Goal: Task Accomplishment & Management: Use online tool/utility

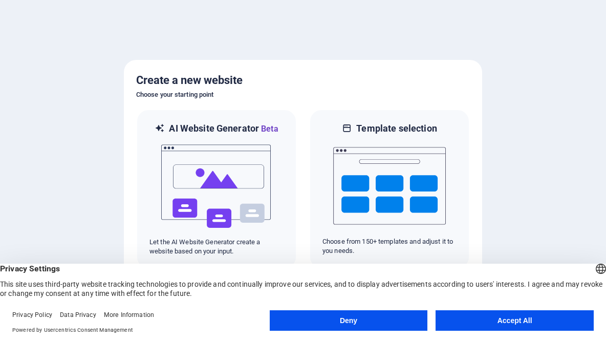
click at [397, 326] on button "Deny" at bounding box center [349, 320] width 158 height 20
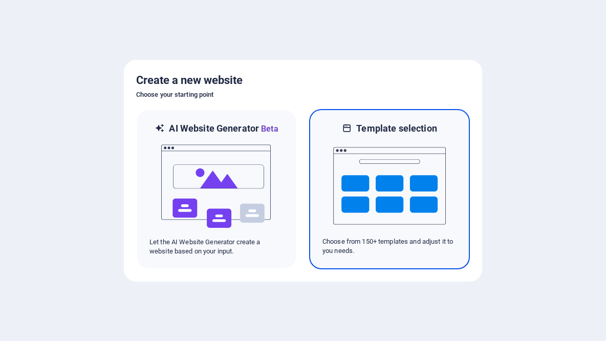
click at [414, 205] on img at bounding box center [389, 186] width 113 height 102
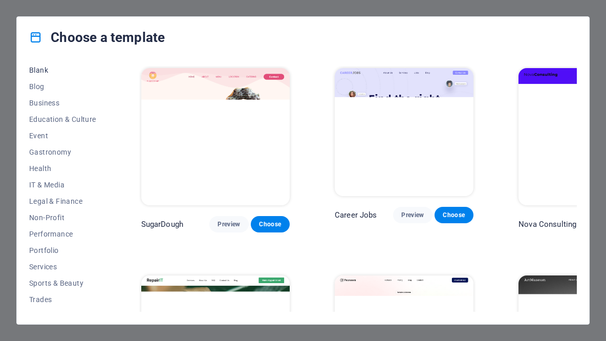
scroll to position [137, 0]
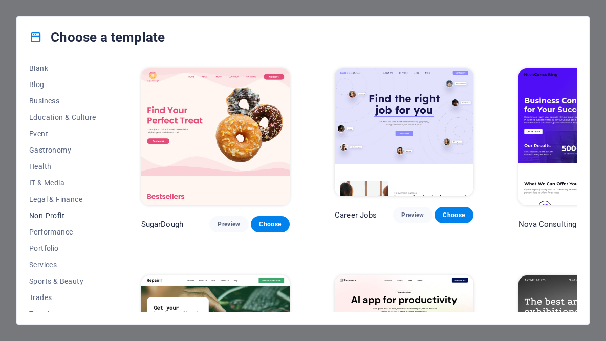
click at [58, 214] on span "Non-Profit" at bounding box center [62, 215] width 67 height 8
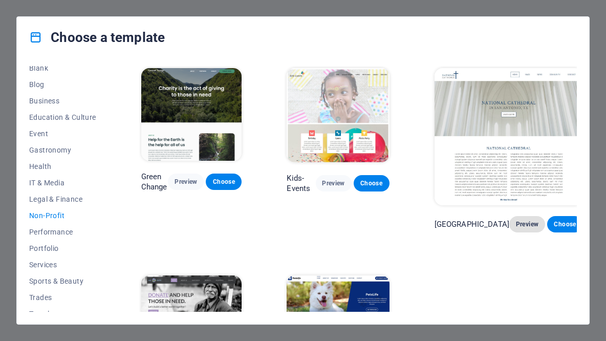
click at [518, 220] on span "Preview" at bounding box center [527, 224] width 19 height 8
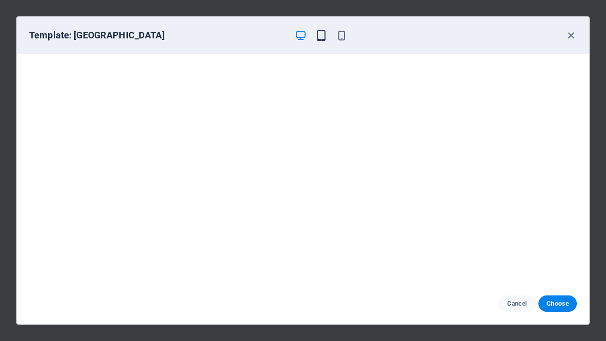
click at [321, 35] on icon "button" at bounding box center [321, 36] width 12 height 12
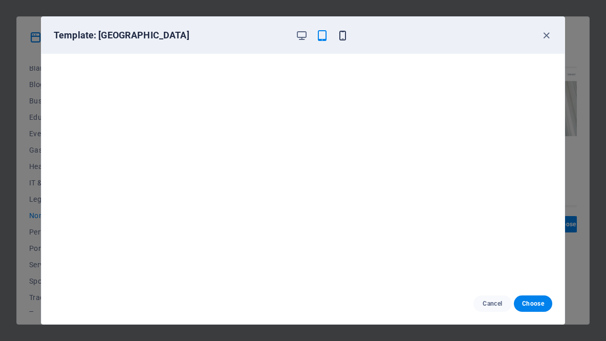
click at [337, 40] on icon "button" at bounding box center [343, 36] width 12 height 12
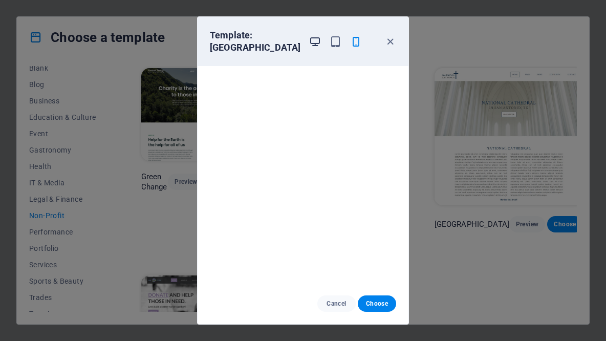
click at [309, 41] on icon "button" at bounding box center [315, 42] width 12 height 12
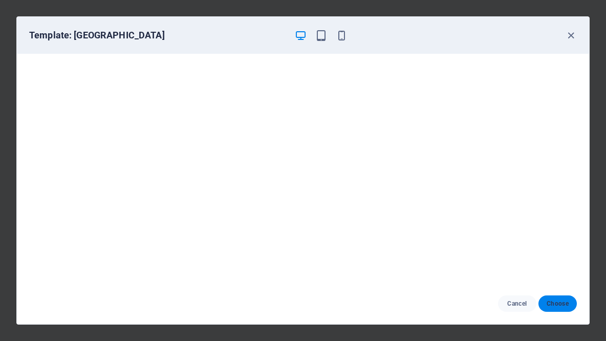
click at [566, 302] on span "Choose" at bounding box center [558, 304] width 22 height 8
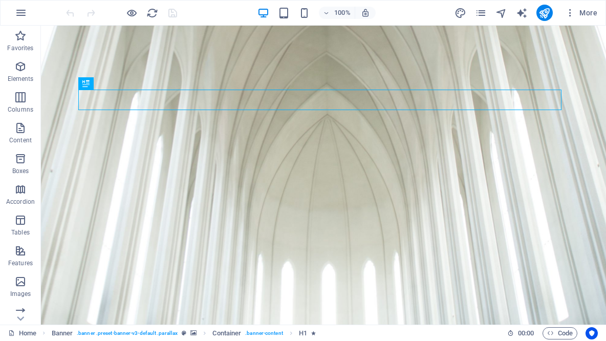
scroll to position [159, 0]
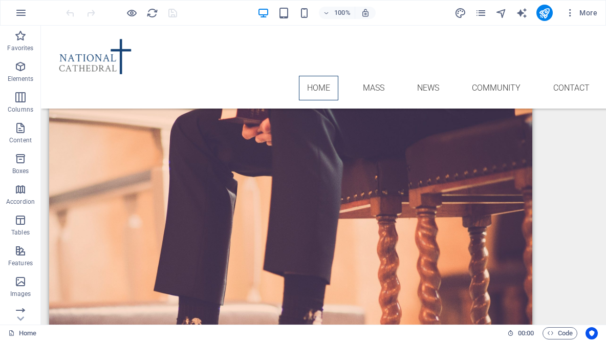
scroll to position [1335, 0]
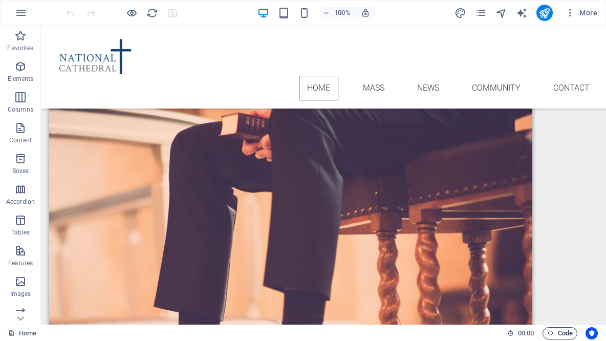
click at [565, 332] on span "Code" at bounding box center [560, 333] width 26 height 12
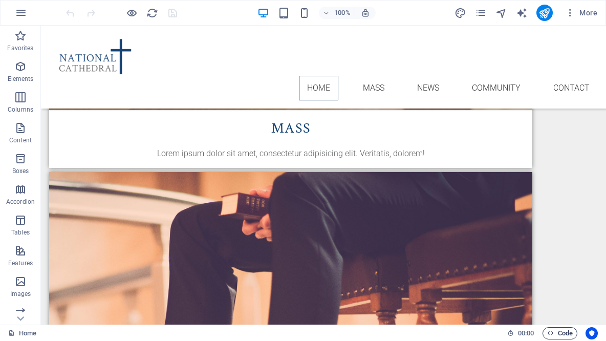
scroll to position [1220, 0]
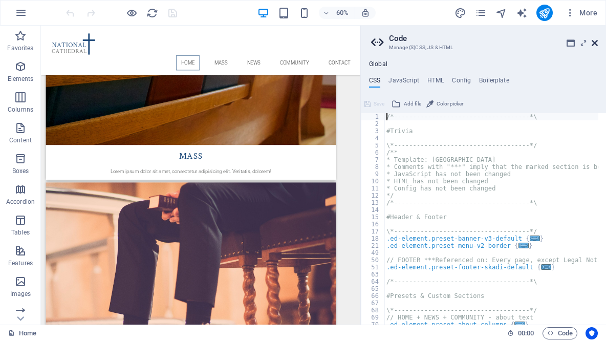
click at [596, 45] on icon at bounding box center [595, 43] width 6 height 8
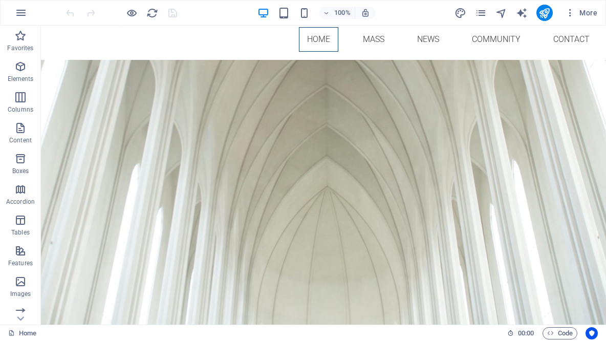
scroll to position [0, 0]
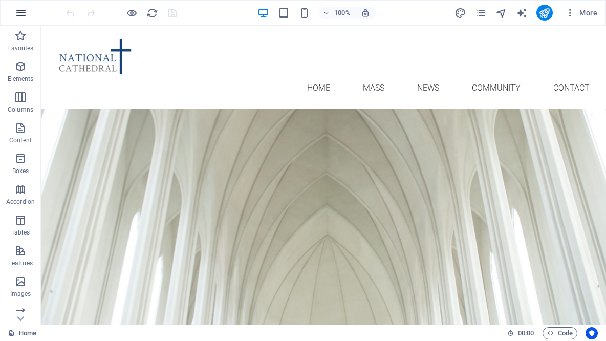
click at [20, 10] on icon "button" at bounding box center [21, 13] width 12 height 12
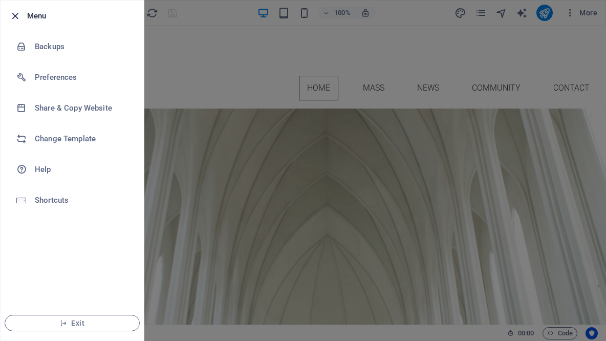
click at [10, 20] on icon "button" at bounding box center [15, 16] width 12 height 12
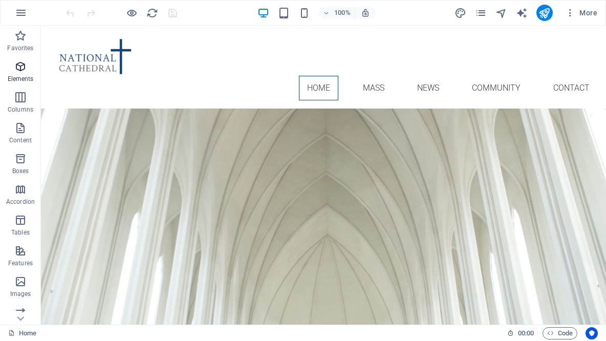
click at [22, 73] on span "Elements" at bounding box center [20, 72] width 41 height 25
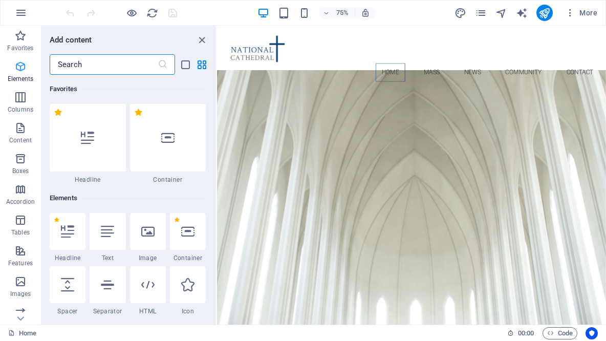
click at [18, 70] on icon "button" at bounding box center [20, 66] width 12 height 12
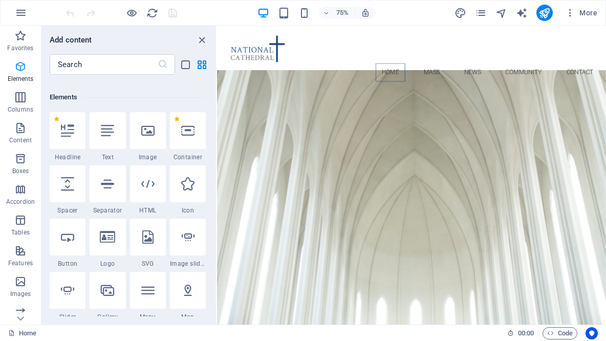
click at [18, 74] on span "Elements" at bounding box center [20, 72] width 41 height 25
click at [203, 41] on icon "close panel" at bounding box center [202, 40] width 12 height 12
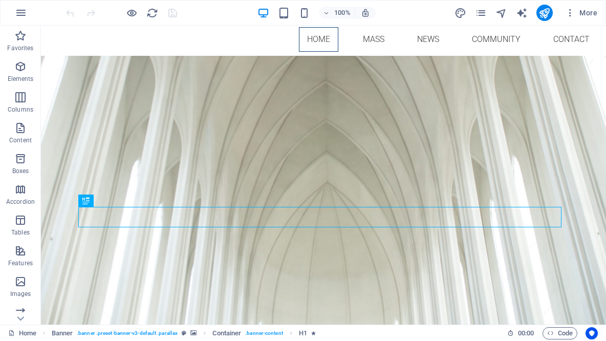
scroll to position [45, 0]
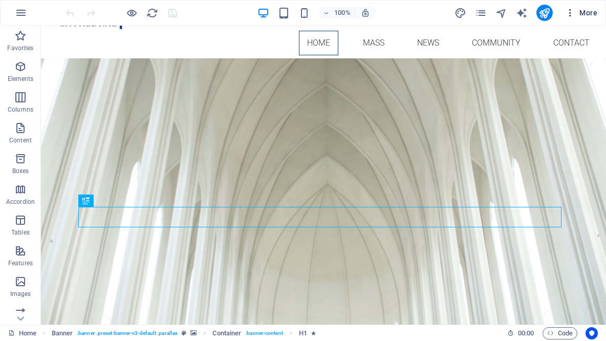
click at [569, 14] on icon "button" at bounding box center [570, 13] width 10 height 10
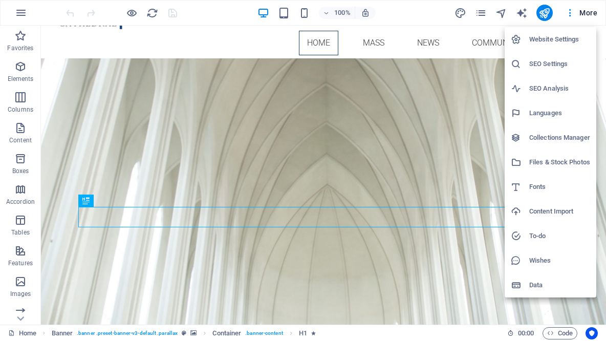
click at [567, 11] on div at bounding box center [303, 170] width 606 height 341
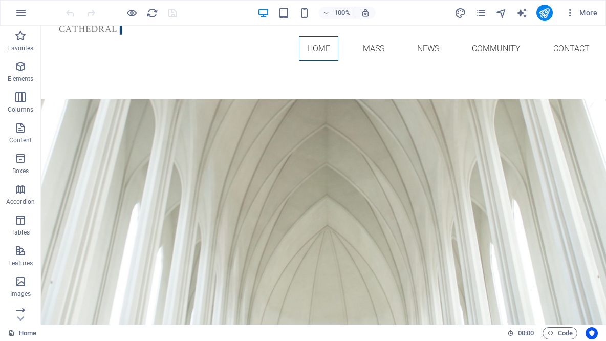
scroll to position [0, 0]
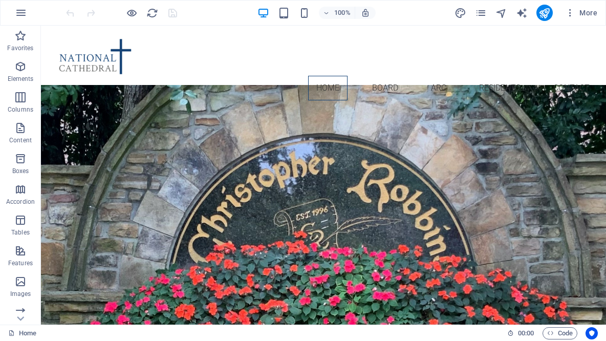
click at [380, 76] on nav "Home Board ARC Residents Contact" at bounding box center [323, 88] width 549 height 25
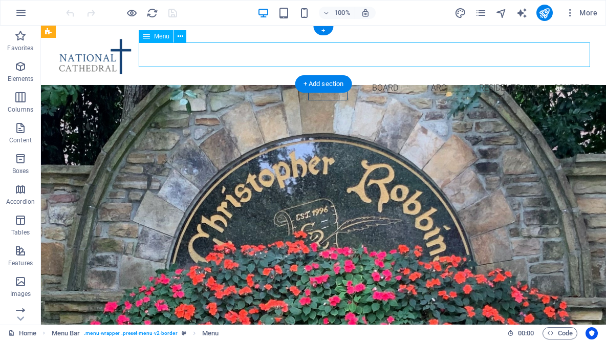
click at [376, 76] on nav "Home Board ARC Residents Contact" at bounding box center [323, 88] width 549 height 25
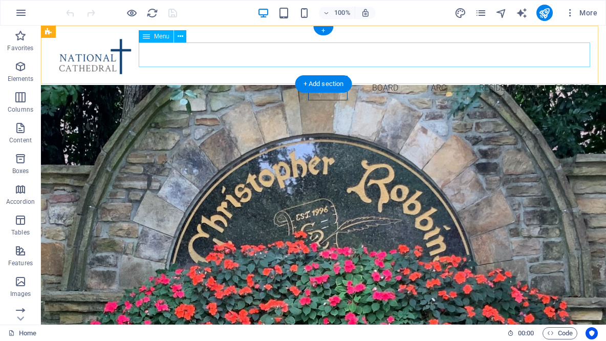
click at [385, 76] on nav "Home Board ARC Residents Contact" at bounding box center [323, 88] width 549 height 25
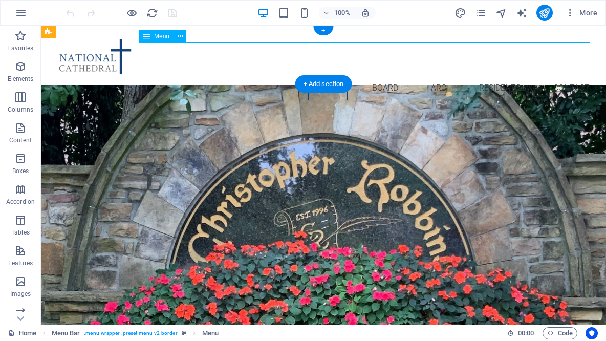
click at [377, 76] on nav "Home Board ARC Residents Contact" at bounding box center [323, 88] width 549 height 25
click at [375, 76] on nav "Home Board ARC Residents Contact" at bounding box center [323, 88] width 549 height 25
click at [373, 76] on nav "Home Board ARC Residents Contact" at bounding box center [323, 88] width 549 height 25
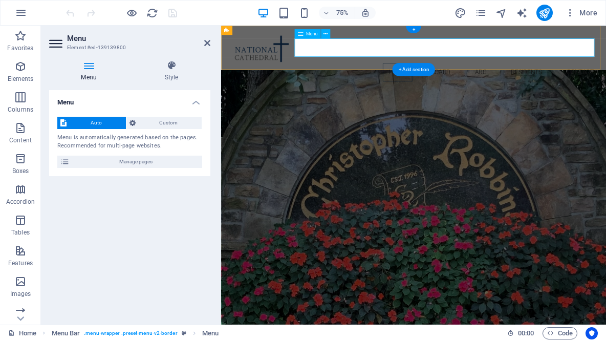
click at [447, 76] on nav "Home Board ARC Residents Contact" at bounding box center [477, 88] width 497 height 25
click at [499, 76] on nav "Home Board ARC Residents Contact" at bounding box center [477, 88] width 497 height 25
click at [505, 76] on nav "Home Board ARC Residents Contact" at bounding box center [477, 88] width 497 height 25
click at [499, 76] on nav "Home Board ARC Residents Contact" at bounding box center [477, 88] width 497 height 25
click at [501, 76] on nav "Home Board ARC Residents Contact" at bounding box center [477, 88] width 497 height 25
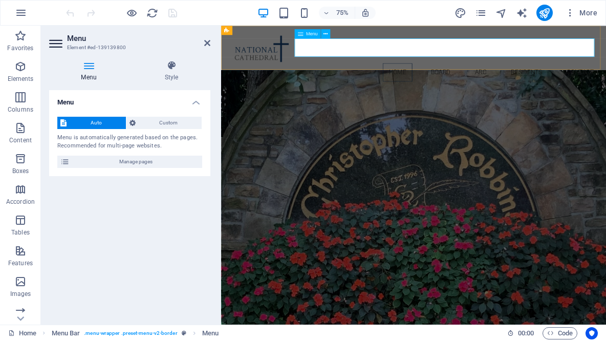
click at [509, 76] on nav "Home Board ARC Residents Contact" at bounding box center [477, 88] width 497 height 25
click at [550, 76] on nav "Home Board ARC Residents Contact" at bounding box center [477, 88] width 497 height 25
click at [606, 76] on nav "Home Board ARC Residents Contact" at bounding box center [477, 88] width 497 height 25
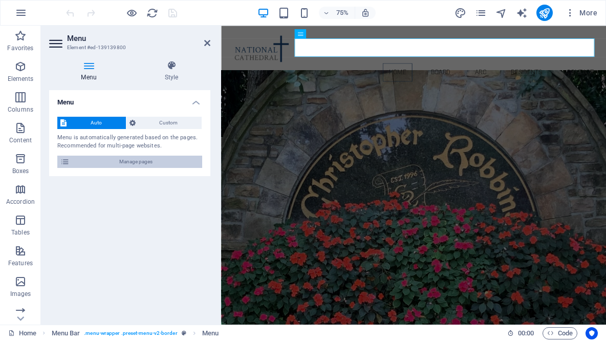
click at [65, 161] on icon at bounding box center [64, 162] width 9 height 12
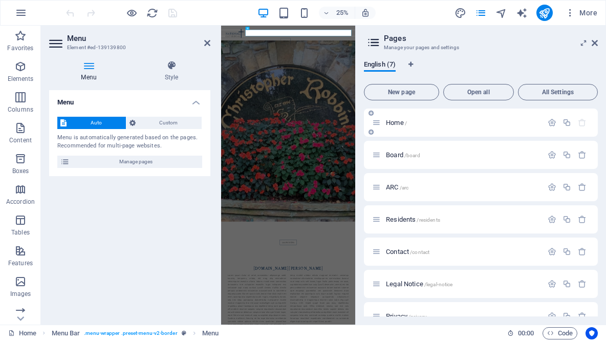
click at [452, 121] on p "Home /" at bounding box center [463, 122] width 154 height 7
click at [462, 166] on div "Board /board" at bounding box center [481, 155] width 234 height 28
click at [203, 42] on h2 "Menu" at bounding box center [138, 38] width 143 height 9
click at [206, 45] on icon at bounding box center [207, 43] width 6 height 8
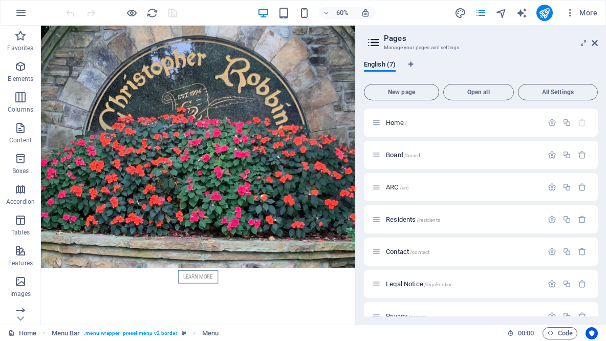
scroll to position [172, 0]
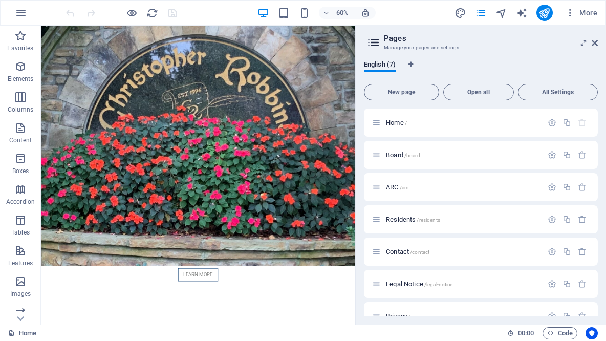
click at [589, 47] on header "Pages Manage your pages and settings" at bounding box center [482, 39] width 232 height 27
click at [595, 42] on icon at bounding box center [595, 43] width 6 height 8
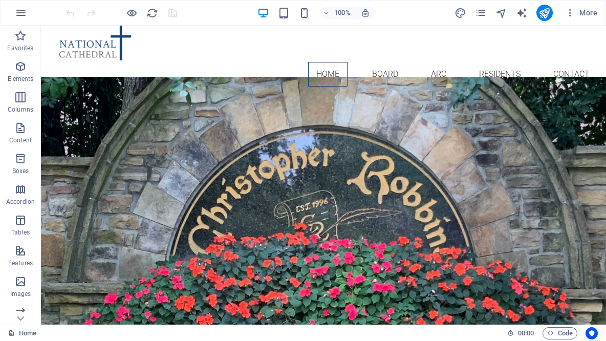
scroll to position [30, 0]
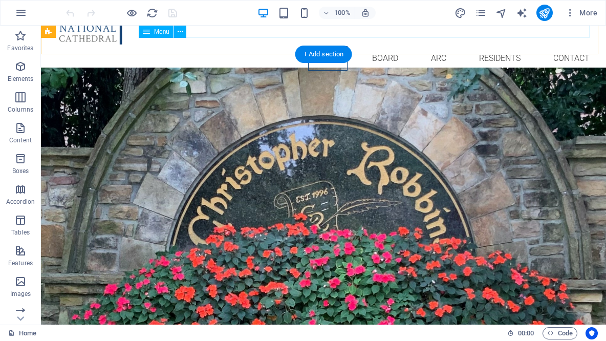
click at [377, 46] on nav "Home Board ARC Residents Contact" at bounding box center [323, 58] width 549 height 25
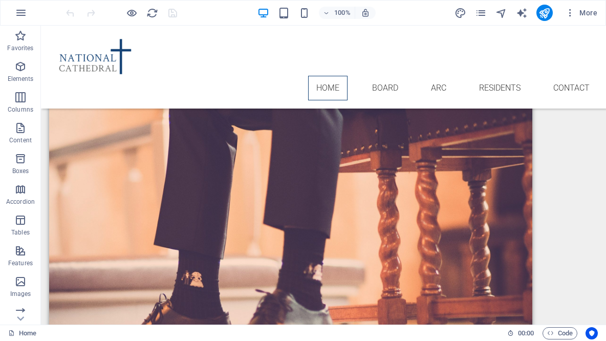
scroll to position [1398, 0]
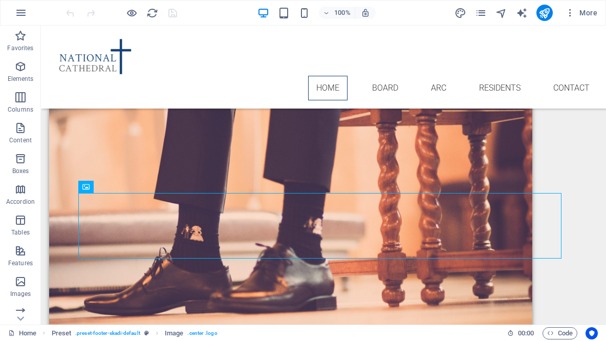
scroll to position [1395, 0]
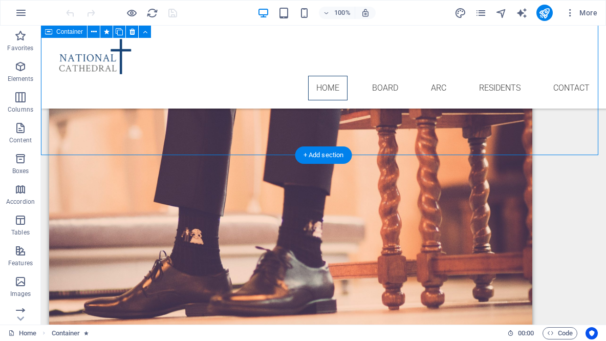
click at [129, 38] on figure at bounding box center [323, 55] width 549 height 42
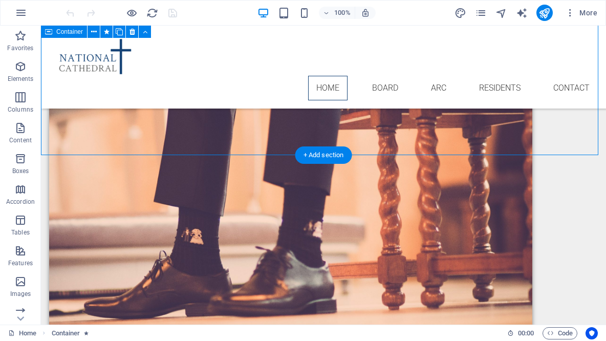
click at [130, 30] on div "Home Board ARC Residents Contact" at bounding box center [323, 67] width 565 height 83
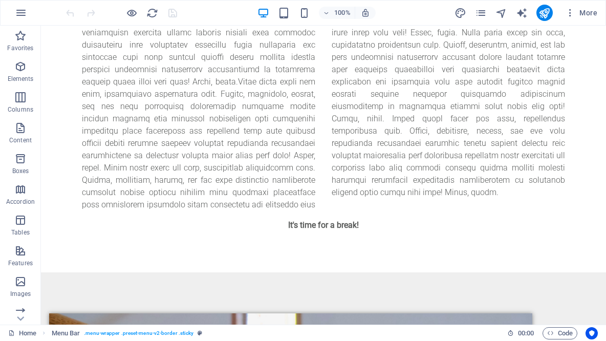
scroll to position [99, 0]
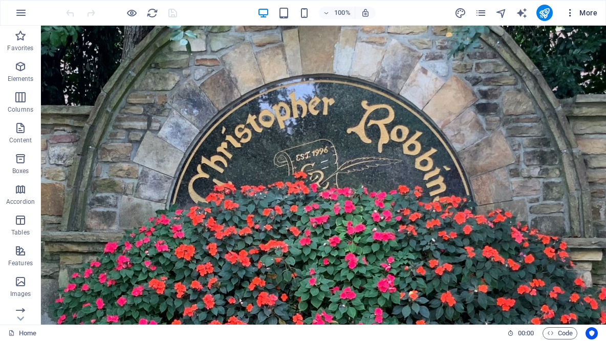
click at [590, 9] on span "More" at bounding box center [581, 13] width 32 height 10
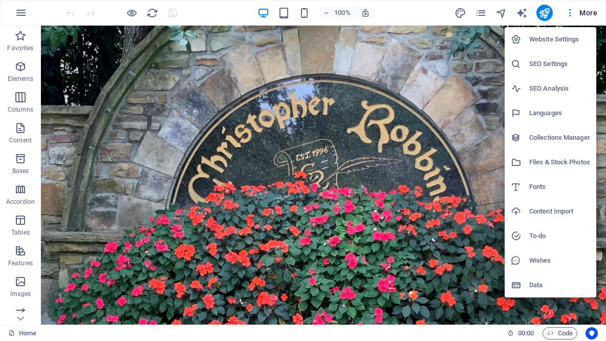
click at [540, 287] on h6 "Data" at bounding box center [559, 285] width 61 height 12
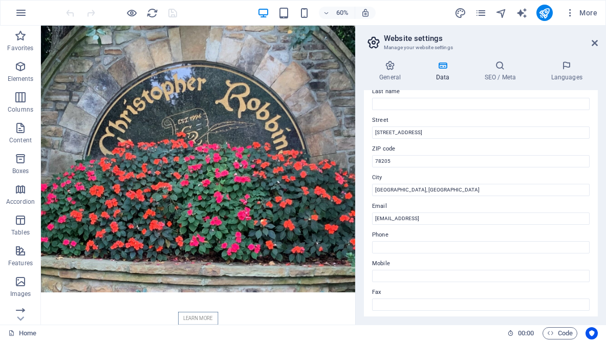
scroll to position [139, 0]
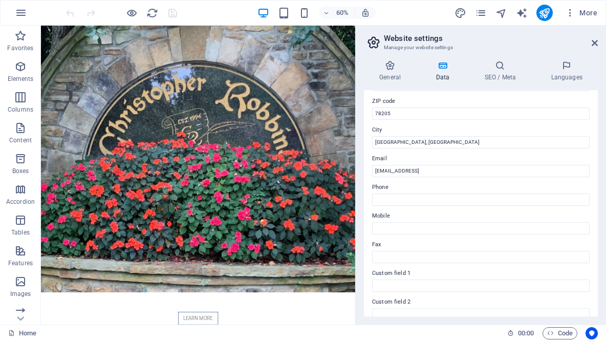
click at [594, 292] on div "Contact data for this website. This can be used everywhere on the website and w…" at bounding box center [481, 203] width 234 height 226
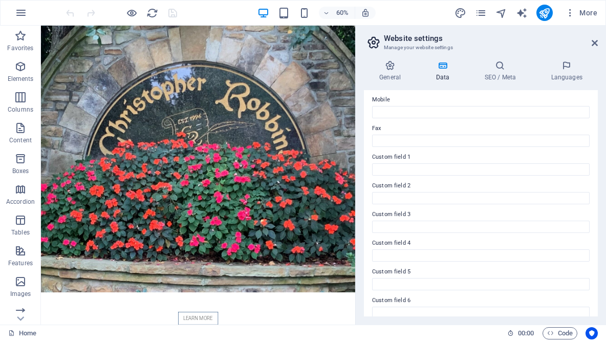
scroll to position [0, 0]
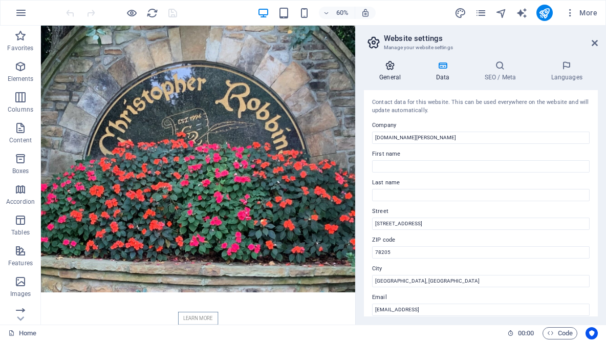
click at [388, 65] on icon at bounding box center [390, 65] width 52 height 10
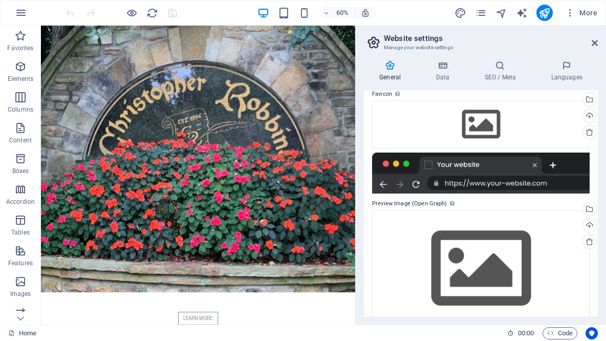
scroll to position [121, 0]
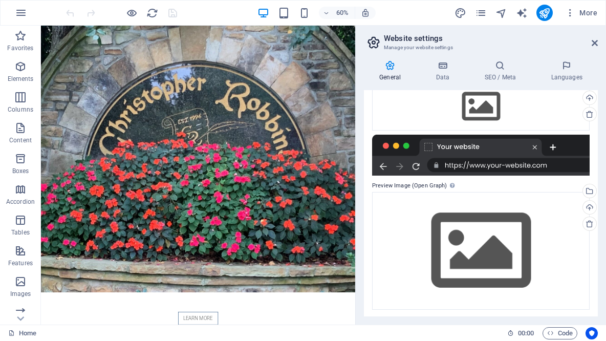
click at [589, 41] on h2 "Website settings" at bounding box center [491, 38] width 214 height 9
click at [591, 41] on h2 "Website settings" at bounding box center [491, 38] width 214 height 9
click at [592, 44] on icon at bounding box center [595, 43] width 6 height 8
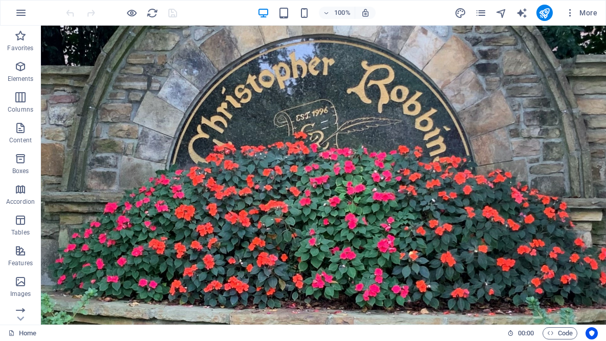
scroll to position [0, 0]
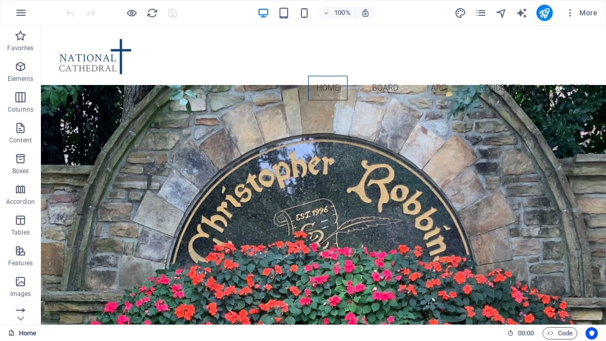
click at [15, 332] on link "Home" at bounding box center [22, 333] width 28 height 12
click at [23, 17] on icon "button" at bounding box center [21, 13] width 12 height 12
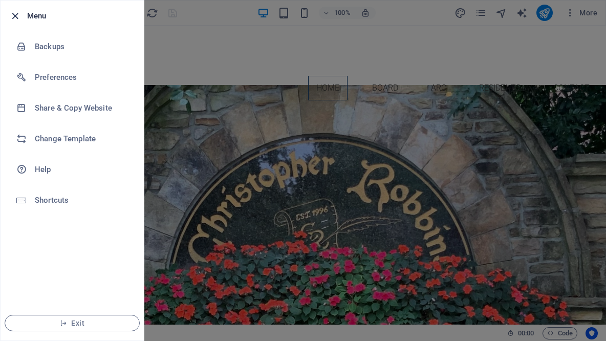
click at [16, 13] on icon "button" at bounding box center [15, 16] width 12 height 12
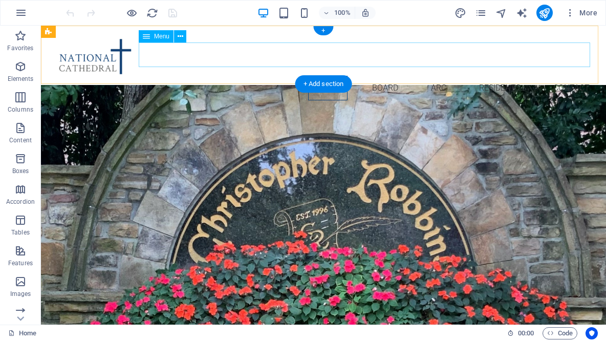
click at [366, 76] on nav "Home Board ARC Residents Contact" at bounding box center [323, 88] width 549 height 25
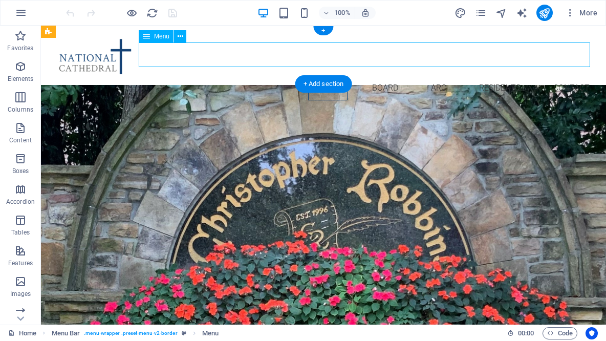
click at [379, 76] on nav "Home Board ARC Residents Contact" at bounding box center [323, 88] width 549 height 25
click at [101, 63] on figure at bounding box center [323, 55] width 549 height 42
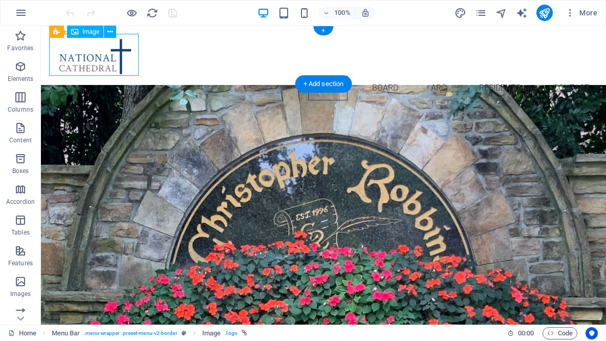
click at [109, 29] on div "Home Board ARC Residents Contact" at bounding box center [323, 67] width 565 height 83
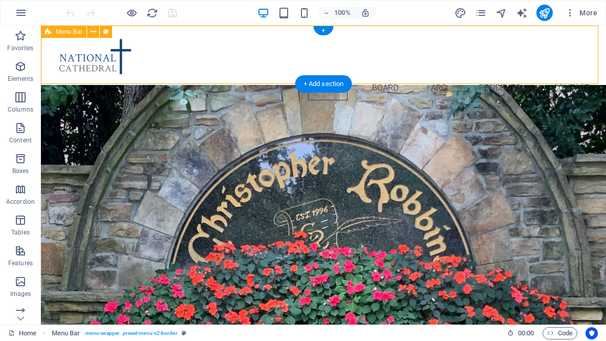
click at [106, 33] on div "Home Board ARC Residents Contact" at bounding box center [323, 67] width 565 height 83
click at [47, 32] on icon at bounding box center [48, 32] width 7 height 12
click at [97, 63] on figure at bounding box center [323, 55] width 549 height 42
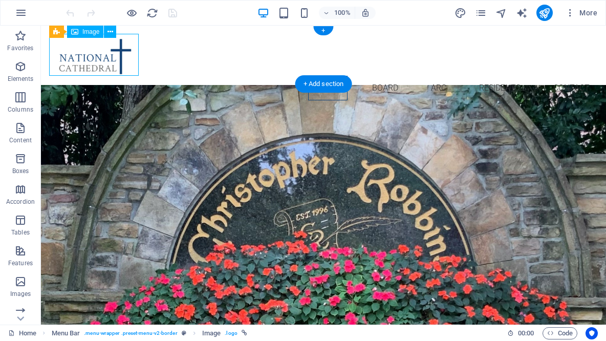
click at [86, 31] on div "Home Board ARC Residents Contact" at bounding box center [323, 67] width 565 height 83
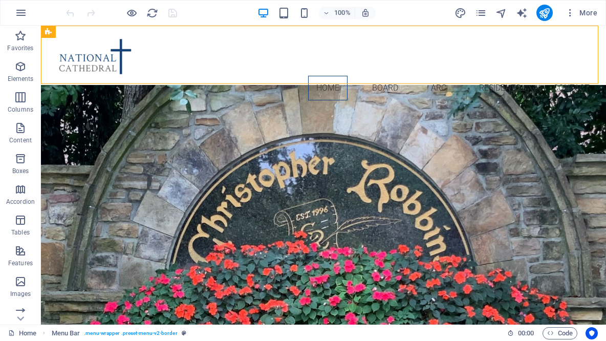
click at [105, 63] on figure at bounding box center [323, 55] width 549 height 42
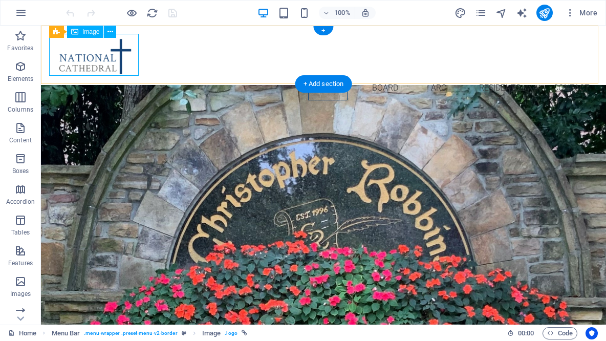
click at [90, 36] on figure at bounding box center [323, 55] width 549 height 42
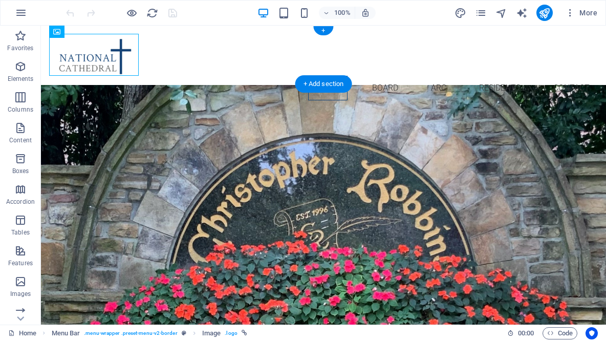
click at [94, 55] on figure at bounding box center [323, 55] width 549 height 42
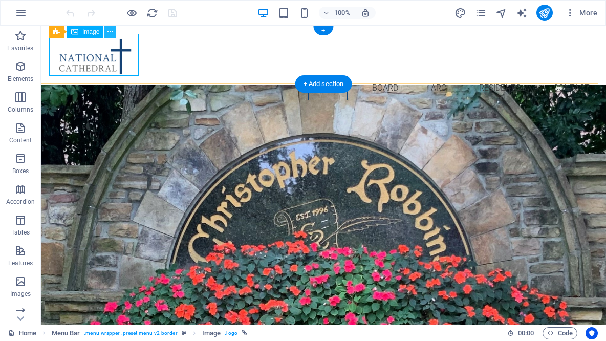
click at [110, 32] on div "Home Board ARC Residents Contact" at bounding box center [323, 67] width 565 height 83
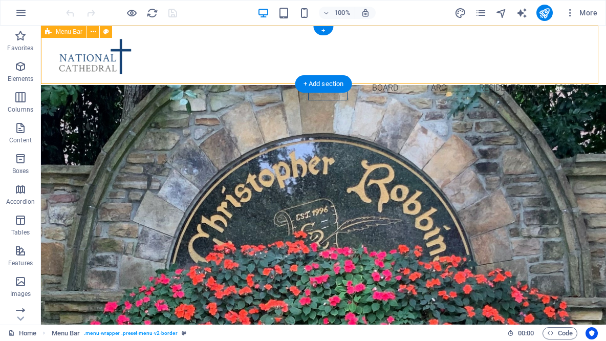
click at [109, 30] on div "Home Board ARC Residents Contact" at bounding box center [323, 67] width 565 height 83
click at [45, 38] on div "Home Board ARC Residents Contact" at bounding box center [323, 67] width 565 height 83
click at [62, 32] on span "Menu Bar" at bounding box center [69, 32] width 27 height 6
click at [51, 31] on icon at bounding box center [48, 32] width 7 height 12
click at [107, 31] on div "Home Board ARC Residents Contact" at bounding box center [323, 67] width 565 height 83
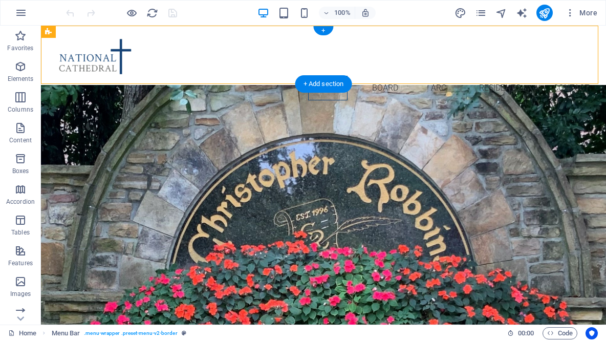
click at [48, 31] on icon at bounding box center [48, 32] width 7 height 12
click at [79, 34] on figure at bounding box center [323, 55] width 549 height 42
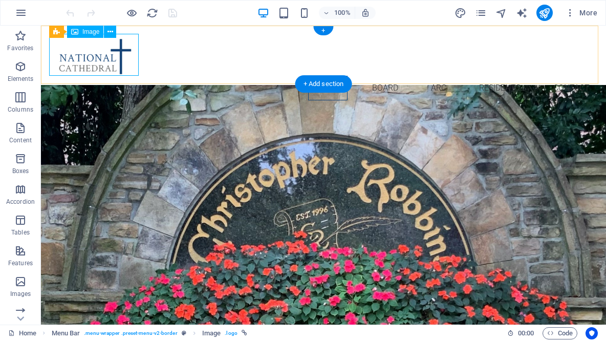
click at [77, 33] on div "Home Board ARC Residents Contact" at bounding box center [323, 67] width 565 height 83
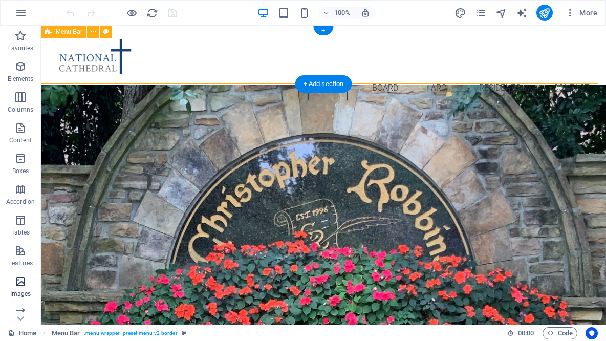
click at [20, 282] on icon "button" at bounding box center [20, 281] width 12 height 12
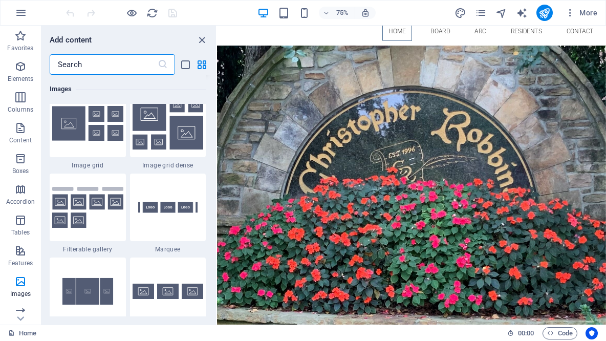
scroll to position [5391, 0]
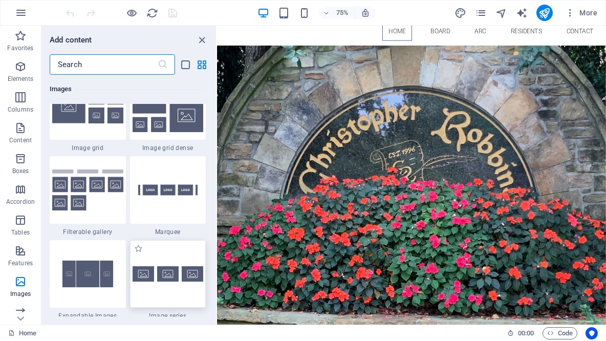
click at [144, 275] on img at bounding box center [168, 273] width 71 height 15
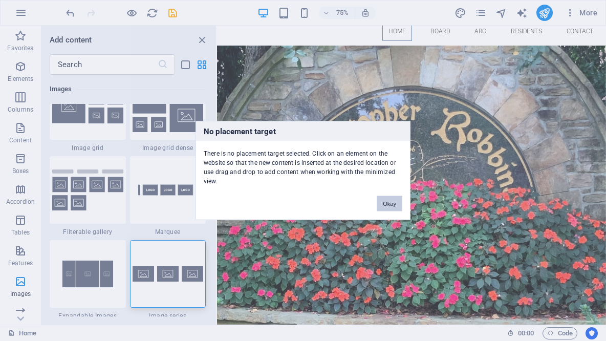
click at [390, 204] on button "Okay" at bounding box center [390, 203] width 26 height 15
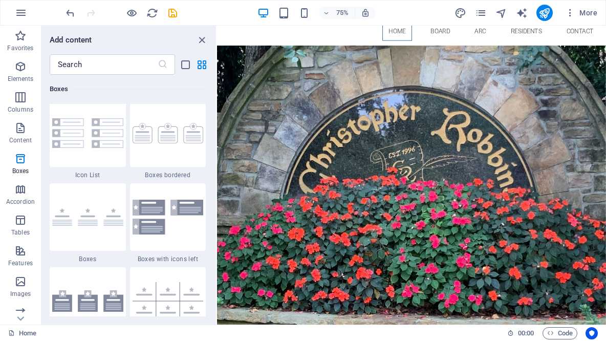
scroll to position [2817, 0]
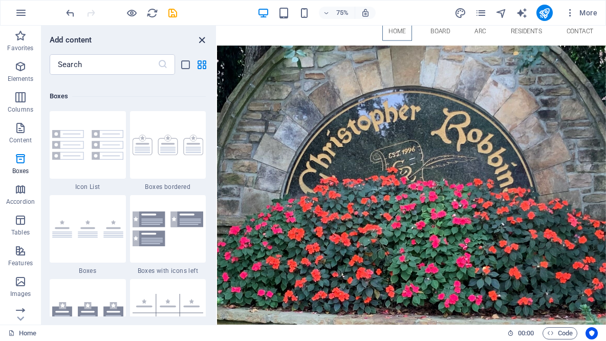
click at [196, 37] on icon "close panel" at bounding box center [202, 40] width 12 height 12
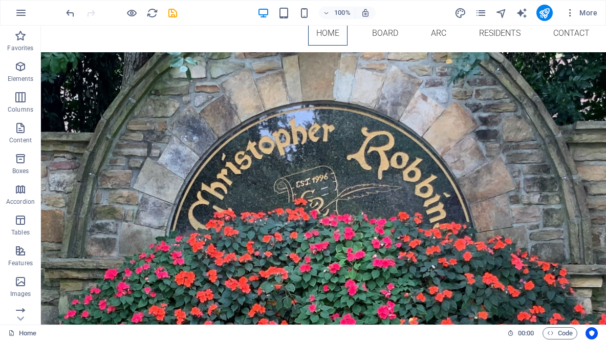
scroll to position [0, 0]
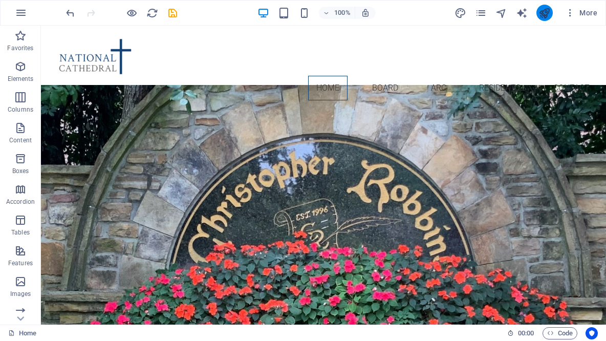
click at [544, 12] on icon "publish" at bounding box center [545, 13] width 12 height 12
click at [90, 58] on figure at bounding box center [323, 55] width 549 height 42
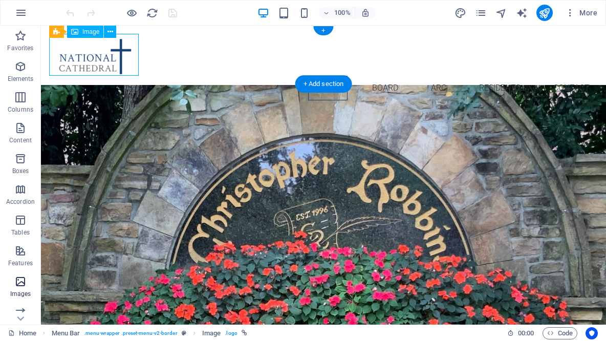
click at [19, 278] on icon "button" at bounding box center [20, 281] width 12 height 12
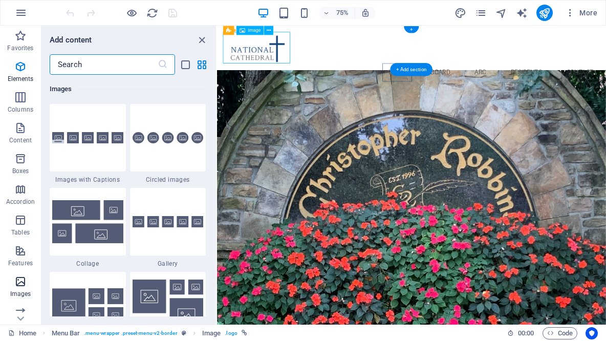
scroll to position [5192, 0]
click at [25, 12] on icon "button" at bounding box center [21, 13] width 12 height 12
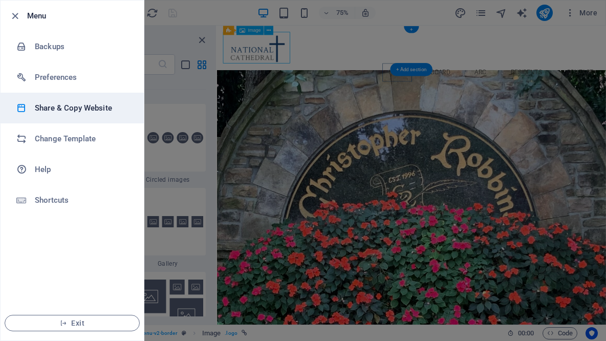
click at [92, 106] on h6 "Share & Copy Website" at bounding box center [82, 108] width 95 height 12
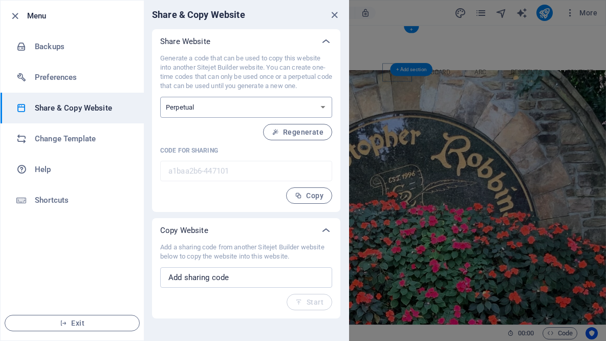
click at [321, 106] on select "One-time Perpetual" at bounding box center [246, 107] width 172 height 21
click at [318, 106] on select "One-time Perpetual" at bounding box center [246, 107] width 172 height 21
click at [332, 17] on icon "close" at bounding box center [335, 15] width 12 height 12
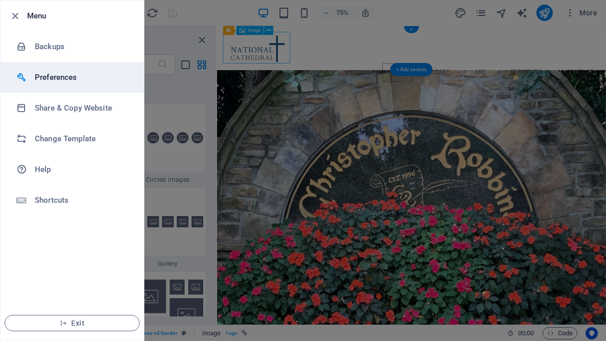
click at [68, 76] on h6 "Preferences" at bounding box center [82, 77] width 95 height 12
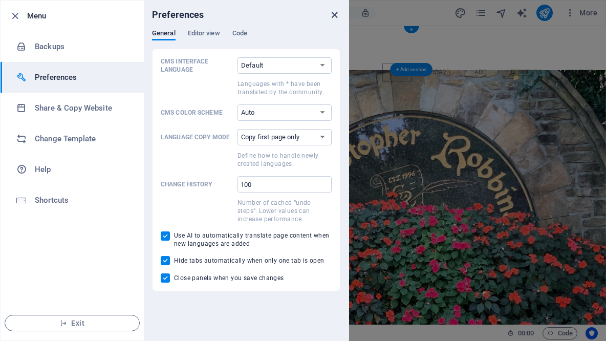
click at [333, 15] on icon "close" at bounding box center [335, 15] width 12 height 12
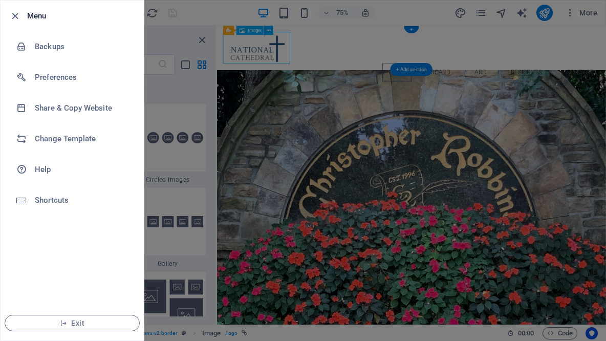
click at [349, 65] on div at bounding box center [303, 170] width 606 height 341
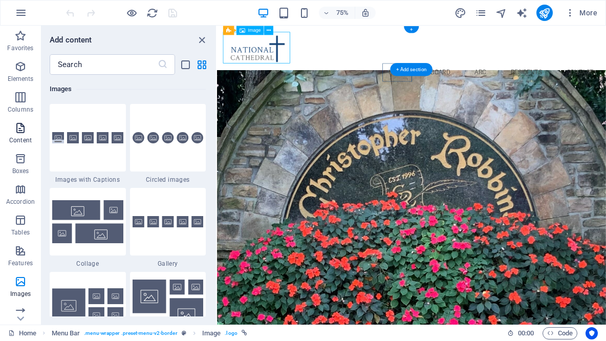
click at [22, 133] on icon "button" at bounding box center [20, 128] width 12 height 12
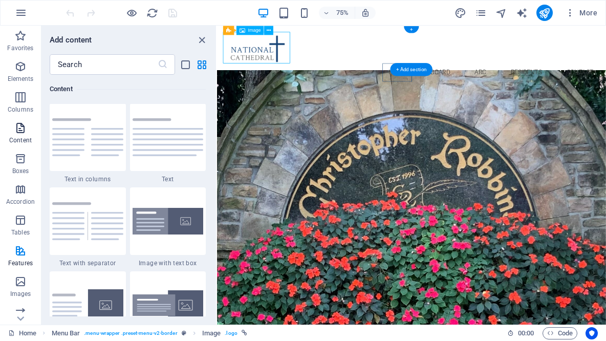
scroll to position [1791, 0]
click at [203, 35] on icon "close panel" at bounding box center [202, 40] width 12 height 12
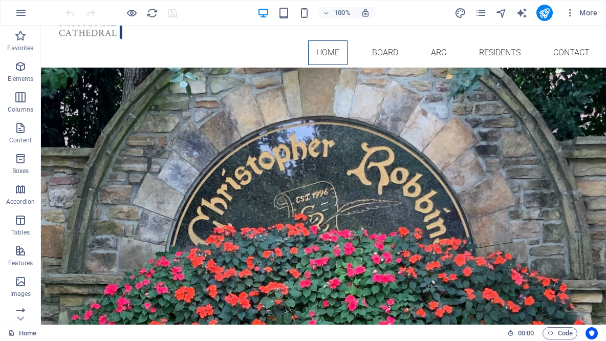
scroll to position [0, 0]
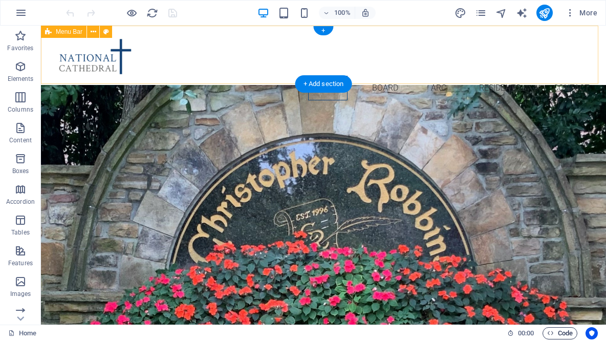
click at [565, 331] on span "Code" at bounding box center [560, 333] width 26 height 12
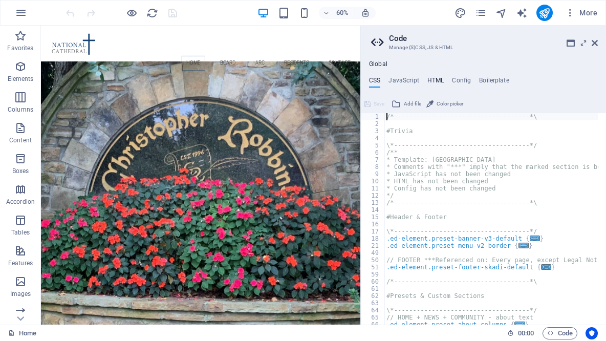
click at [431, 84] on h4 "HTML" at bounding box center [436, 82] width 17 height 11
type textarea "{{content}}"
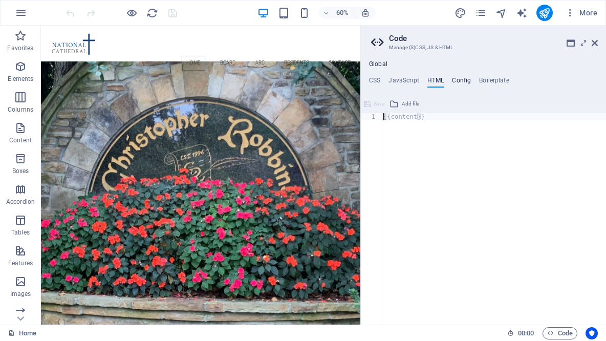
click at [461, 82] on h4 "Config" at bounding box center [461, 82] width 19 height 11
type textarea "$lh-h1-all: (1, null, null);"
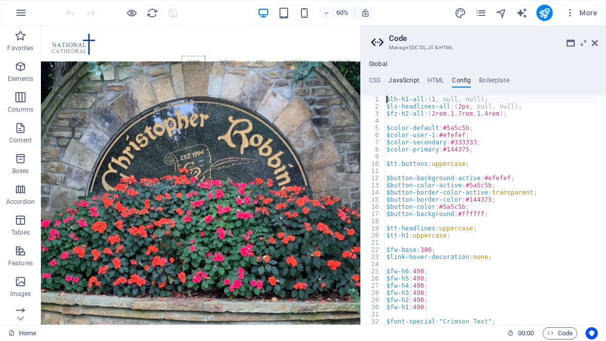
click at [409, 80] on h4 "JavaScript" at bounding box center [404, 82] width 30 height 11
type textarea "/* JS for preset "Menu V2" */"
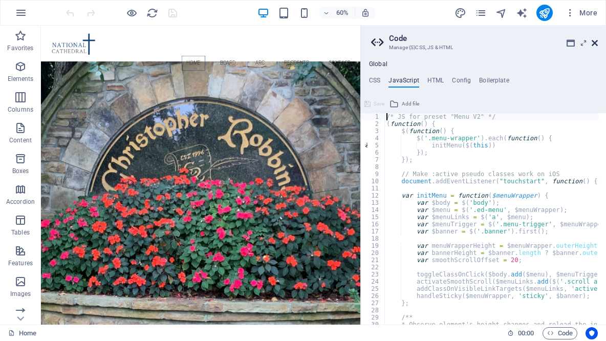
click at [594, 44] on icon at bounding box center [595, 43] width 6 height 8
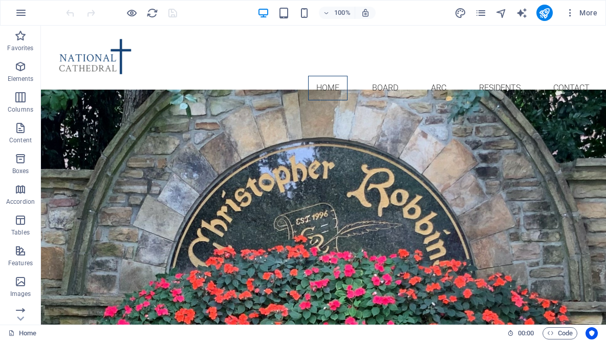
scroll to position [12, 0]
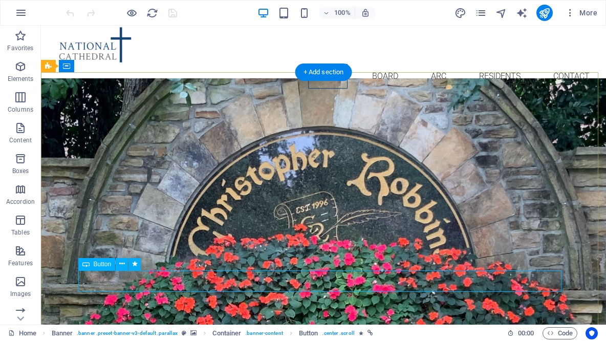
click at [63, 68] on div "Home Board ARC Residents Contact" at bounding box center [323, 55] width 565 height 83
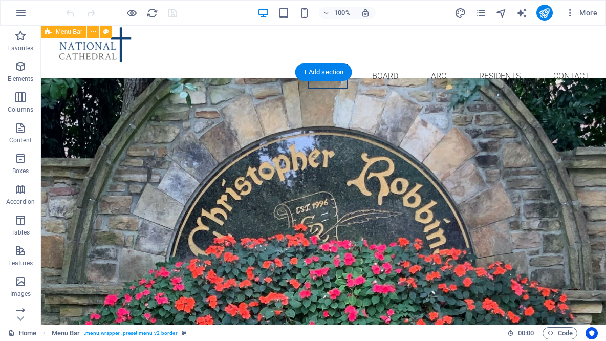
click at [108, 32] on figure at bounding box center [323, 43] width 549 height 42
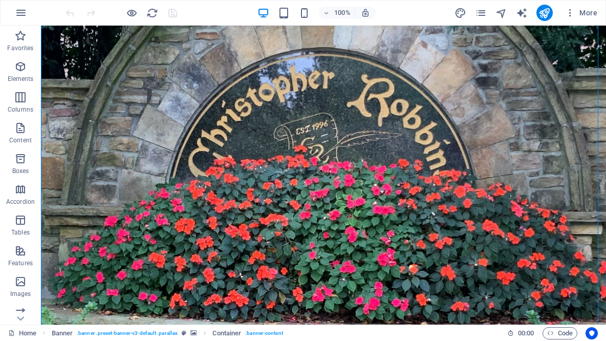
scroll to position [152, 0]
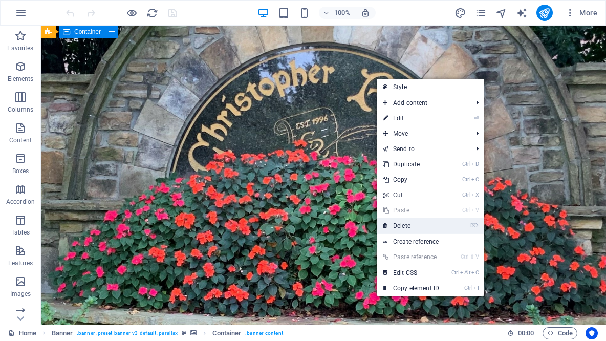
click at [408, 228] on link "⌦ Delete" at bounding box center [411, 225] width 69 height 15
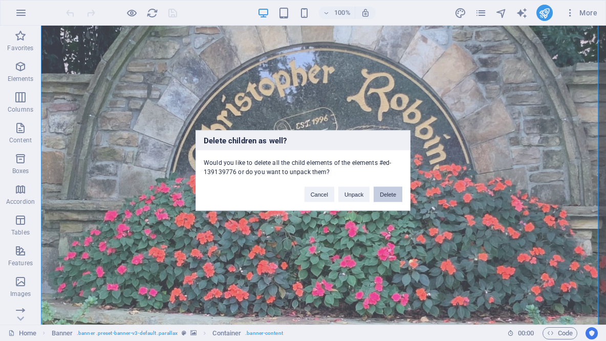
click at [390, 190] on button "Delete" at bounding box center [388, 194] width 29 height 15
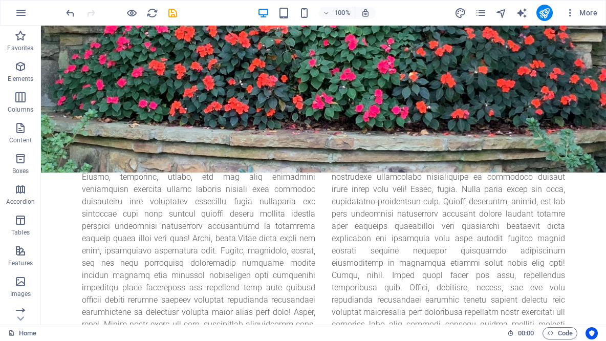
scroll to position [465, 0]
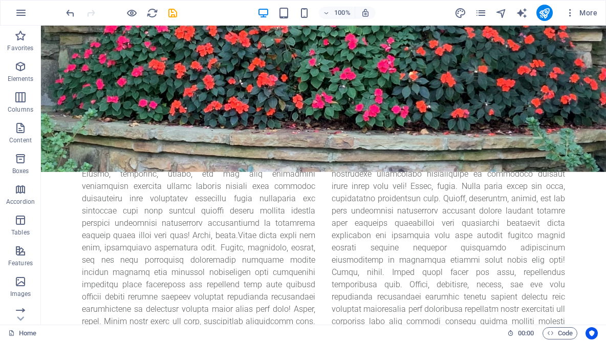
click at [499, 191] on div at bounding box center [323, 260] width 483 height 209
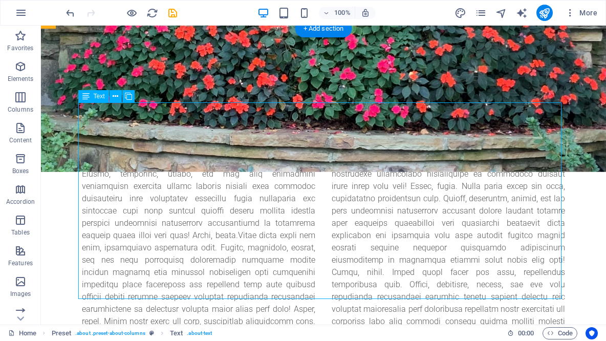
click at [351, 186] on div at bounding box center [323, 260] width 483 height 209
click at [359, 187] on div at bounding box center [323, 260] width 483 height 209
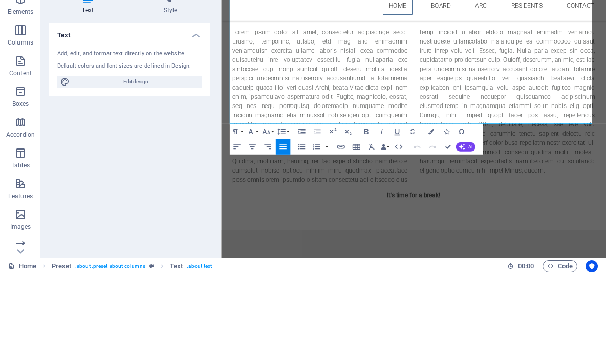
scroll to position [519, 0]
click at [533, 53] on p at bounding box center [478, 154] width 483 height 209
click at [493, 50] on p at bounding box center [478, 154] width 483 height 209
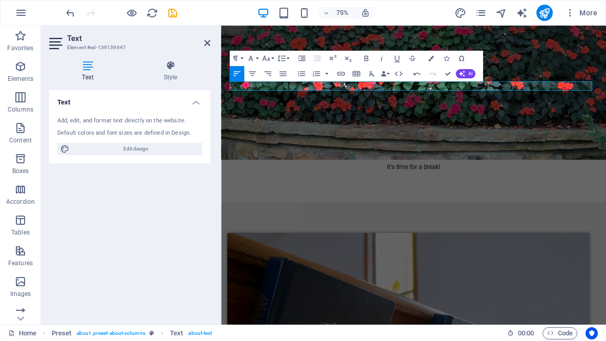
scroll to position [467, 0]
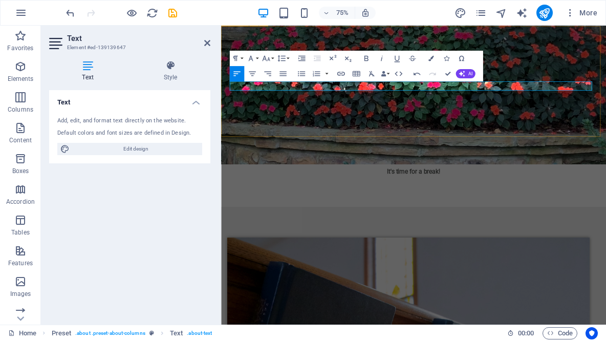
click at [572, 152] on div "[DOMAIN_NAME][PERSON_NAME] [PERSON_NAME] It's time for a break!" at bounding box center [478, 192] width 514 height 147
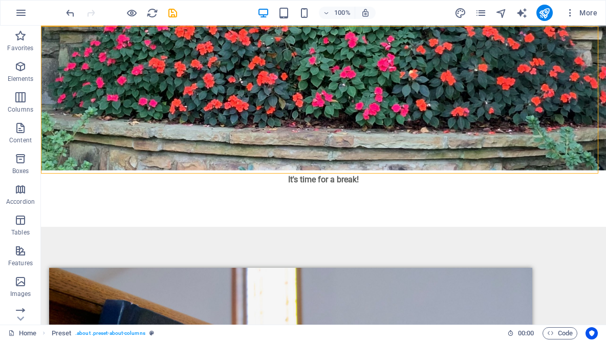
click at [340, 174] on div "It's time for a break!" at bounding box center [323, 180] width 483 height 12
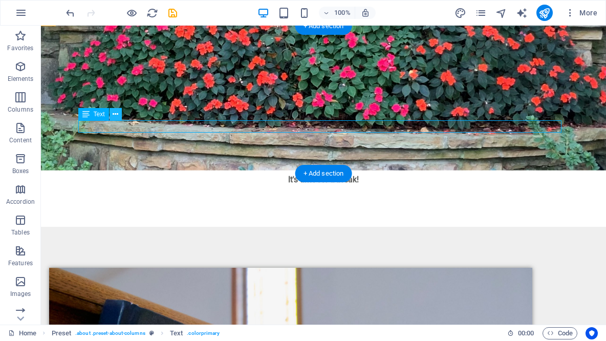
click at [115, 165] on div at bounding box center [323, 169] width 483 height 8
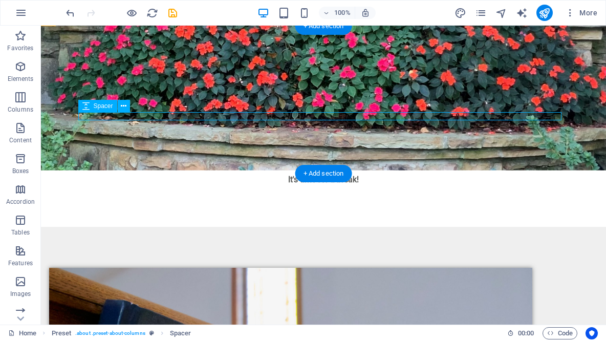
click at [338, 174] on div "It's time for a break!" at bounding box center [323, 180] width 483 height 12
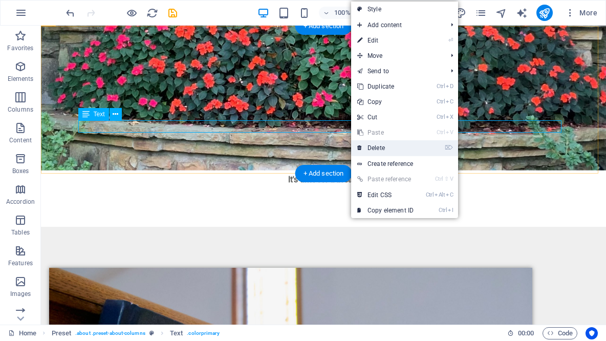
click at [385, 146] on link "⌦ Delete" at bounding box center [385, 147] width 69 height 15
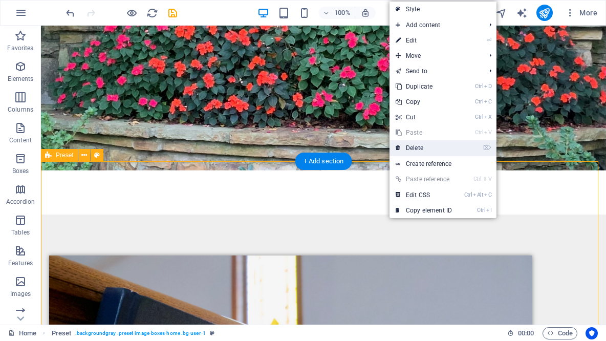
click at [423, 150] on link "⌦ Delete" at bounding box center [424, 147] width 69 height 15
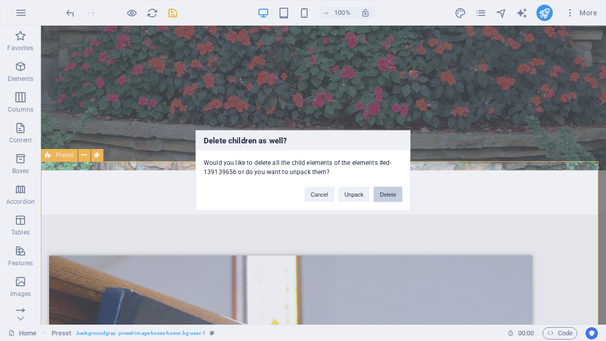
click at [390, 195] on button "Delete" at bounding box center [388, 194] width 29 height 15
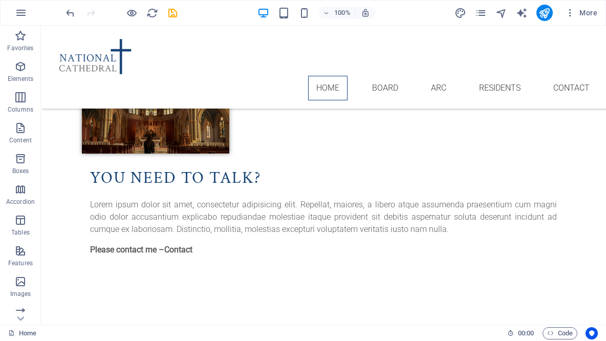
scroll to position [601, 0]
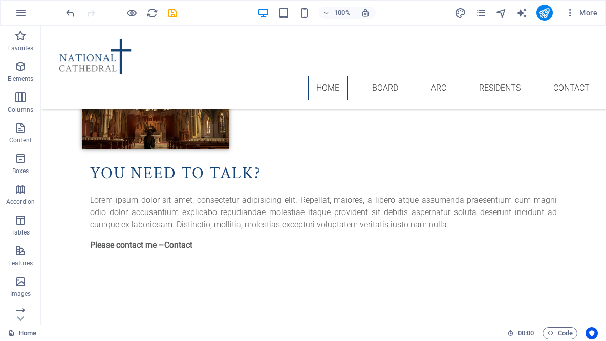
click at [372, 194] on div "Lorem ipsum dolor sit amet, consectetur adipisicing elit. Repellat, maiores, a …" at bounding box center [323, 212] width 467 height 37
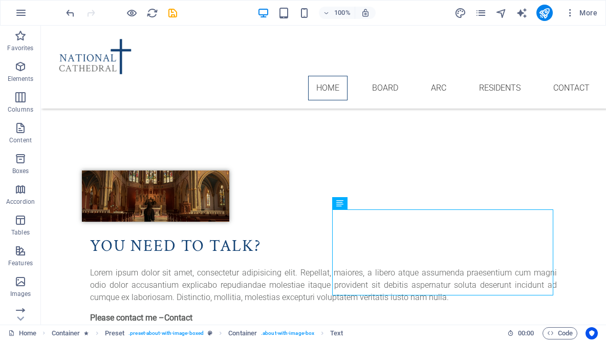
scroll to position [499, 0]
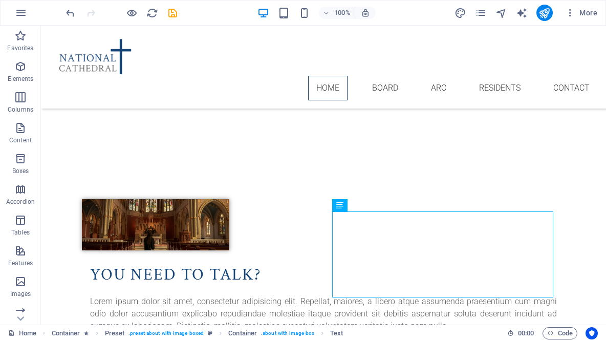
click at [229, 199] on figure at bounding box center [155, 224] width 147 height 51
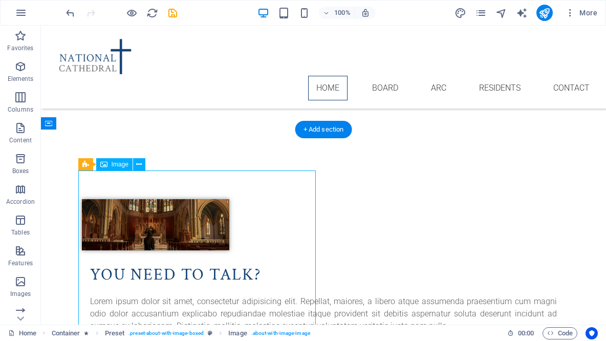
click at [233, 158] on div "You need to talk? Lorem ipsum dolor sit amet, consectetur adipisicing elit. Rep…" at bounding box center [323, 280] width 565 height 244
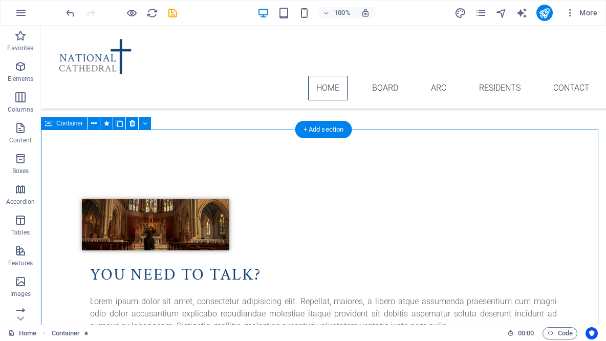
click at [134, 123] on div "[DOMAIN_NAME][PERSON_NAME] [PERSON_NAME]" at bounding box center [323, 90] width 565 height 135
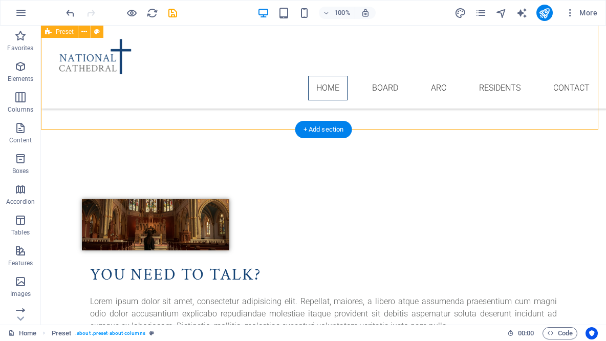
click at [402, 159] on div "You need to talk? Lorem ipsum dolor sit amet, consectetur adipisicing elit. Rep…" at bounding box center [323, 280] width 565 height 244
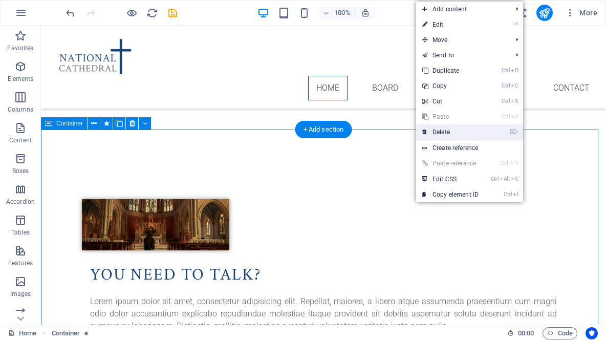
click at [451, 133] on link "⌦ Delete" at bounding box center [450, 131] width 69 height 15
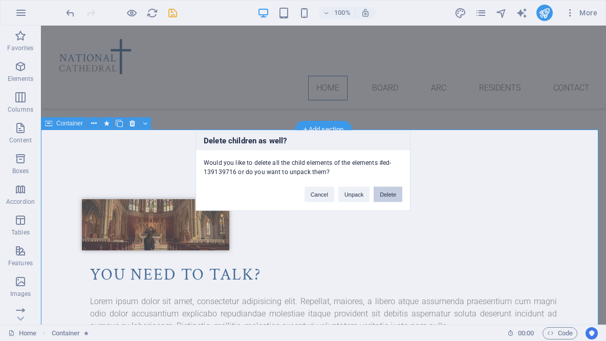
click at [391, 195] on button "Delete" at bounding box center [388, 194] width 29 height 15
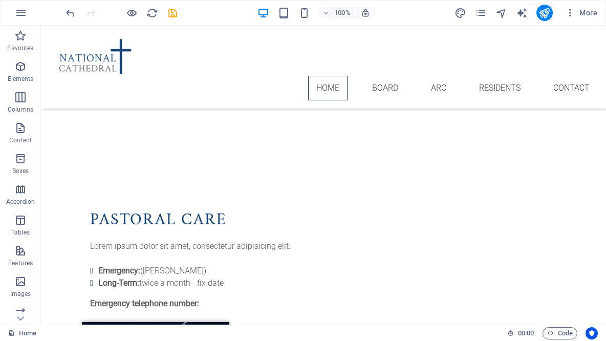
click at [476, 158] on div "PASTORAL CARE Lorem ipsum dolor sit amet, consectetur adipisicing elit. Emergen…" at bounding box center [323, 286] width 565 height 256
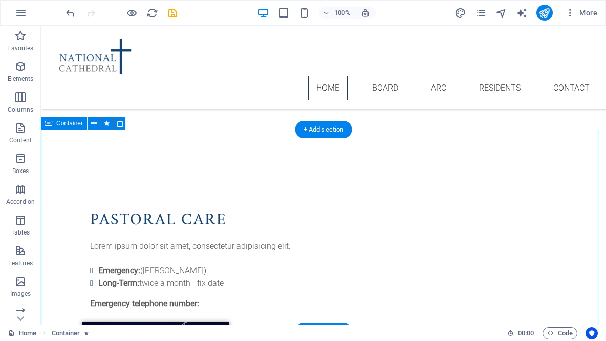
click at [375, 158] on div "PASTORAL CARE Lorem ipsum dolor sit amet, consectetur adipisicing elit. Emergen…" at bounding box center [323, 286] width 565 height 256
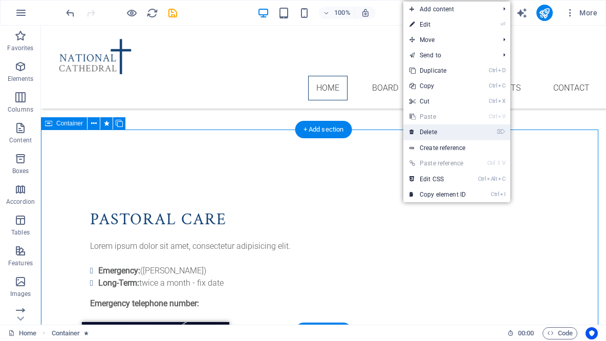
click at [434, 132] on link "⌦ Delete" at bounding box center [437, 131] width 69 height 15
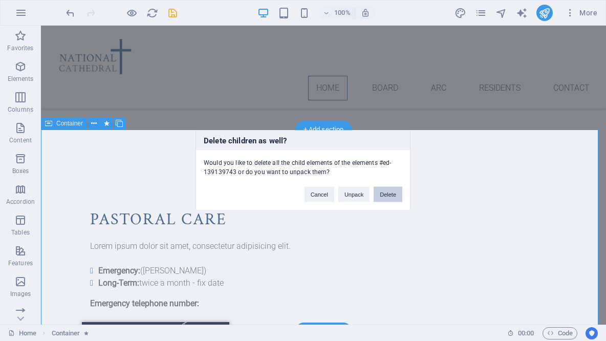
click at [394, 194] on button "Delete" at bounding box center [388, 194] width 29 height 15
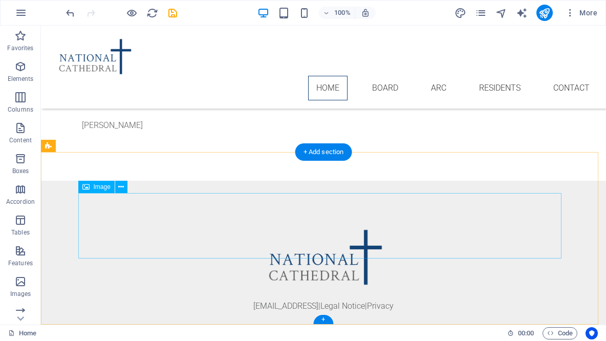
click at [466, 222] on figure at bounding box center [323, 255] width 483 height 66
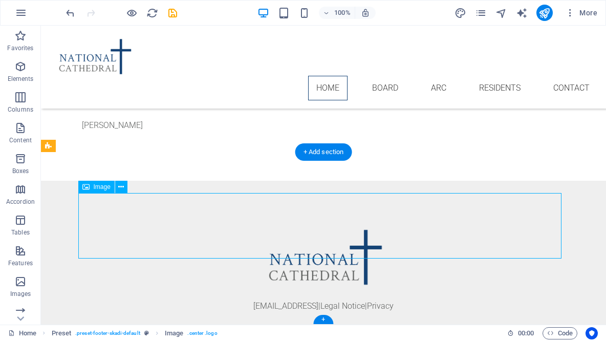
click at [464, 140] on div "[DOMAIN_NAME][PERSON_NAME] [PERSON_NAME]" at bounding box center [323, 113] width 565 height 135
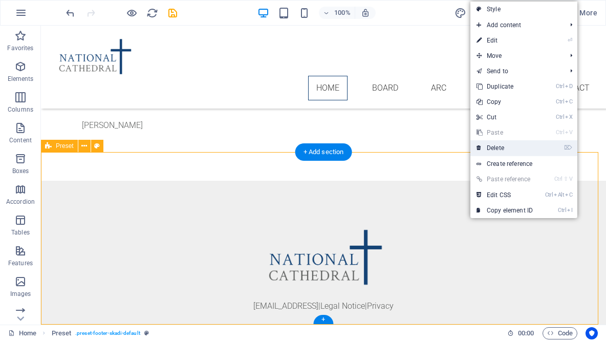
click at [505, 146] on link "⌦ Delete" at bounding box center [505, 147] width 69 height 15
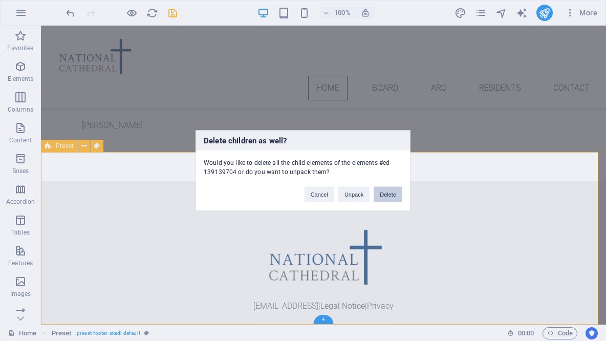
click at [395, 195] on button "Delete" at bounding box center [388, 194] width 29 height 15
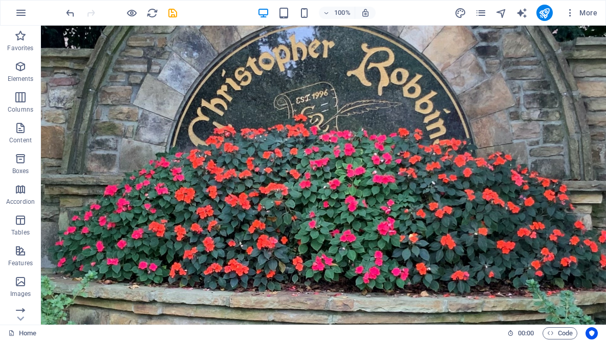
scroll to position [0, 0]
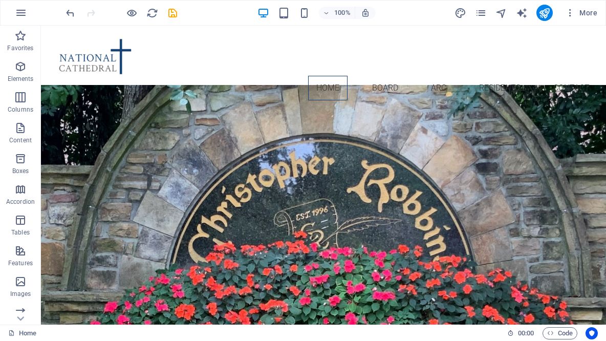
click at [458, 141] on figure at bounding box center [323, 268] width 565 height 366
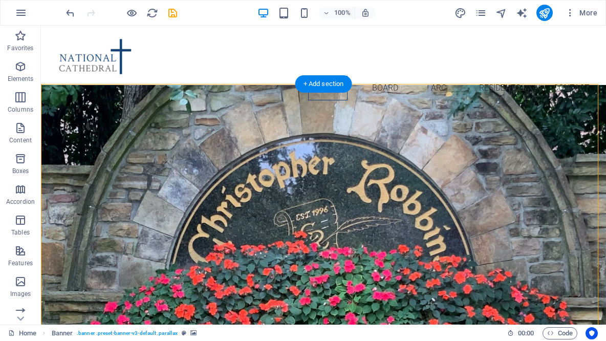
click at [445, 224] on figure at bounding box center [323, 268] width 565 height 366
click at [446, 224] on figure at bounding box center [323, 268] width 565 height 366
select select "px"
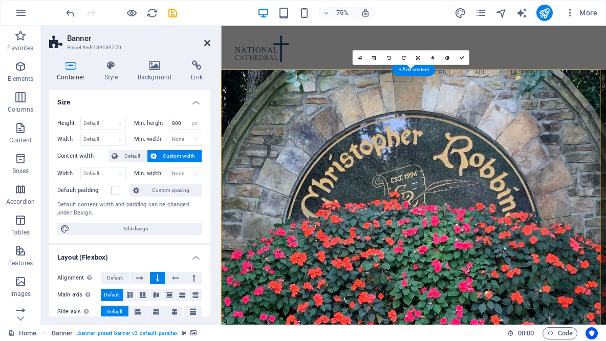
click at [207, 45] on icon at bounding box center [207, 43] width 6 height 8
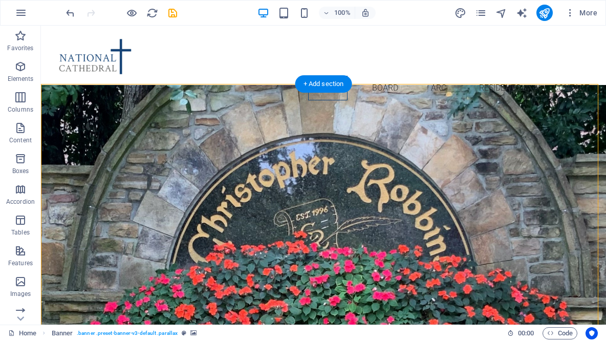
click at [493, 137] on figure at bounding box center [323, 268] width 565 height 366
click at [114, 56] on figure at bounding box center [323, 55] width 549 height 42
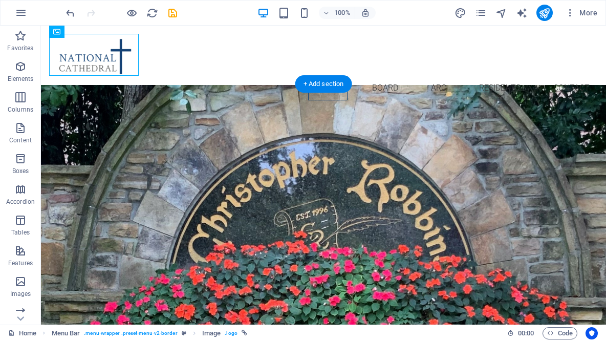
click at [274, 244] on figure at bounding box center [323, 268] width 565 height 366
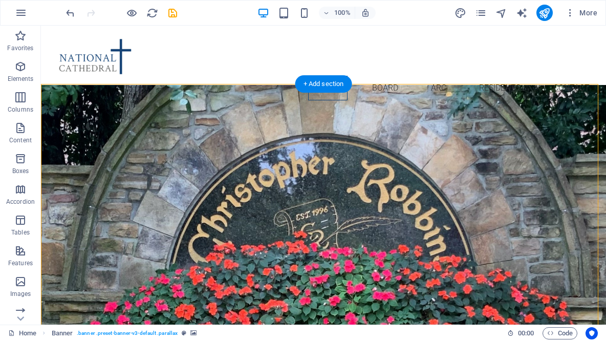
click at [398, 229] on figure at bounding box center [323, 268] width 565 height 366
click at [493, 177] on figure at bounding box center [323, 268] width 565 height 366
click at [116, 68] on figure at bounding box center [323, 55] width 549 height 42
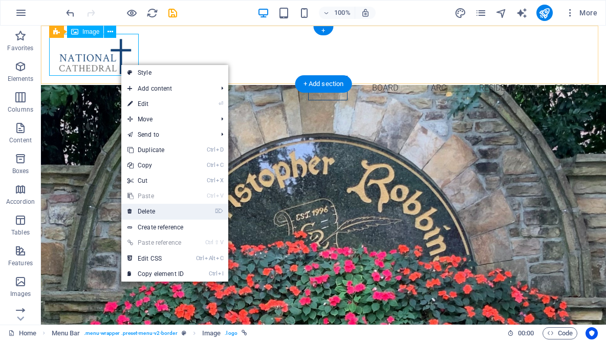
click at [160, 210] on link "⌦ Delete" at bounding box center [155, 211] width 69 height 15
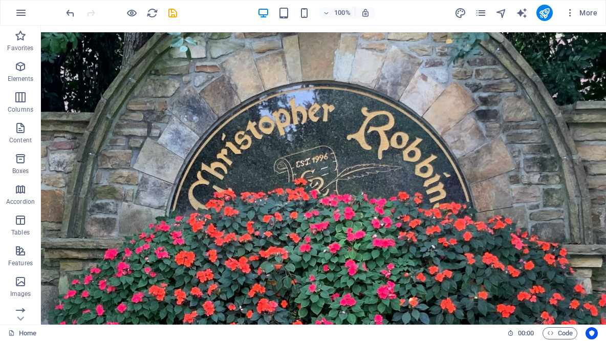
scroll to position [287, 0]
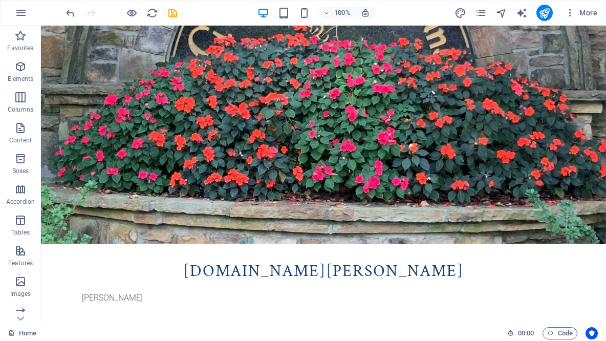
click at [464, 261] on span "[DOMAIN_NAME][PERSON_NAME]" at bounding box center [323, 271] width 281 height 21
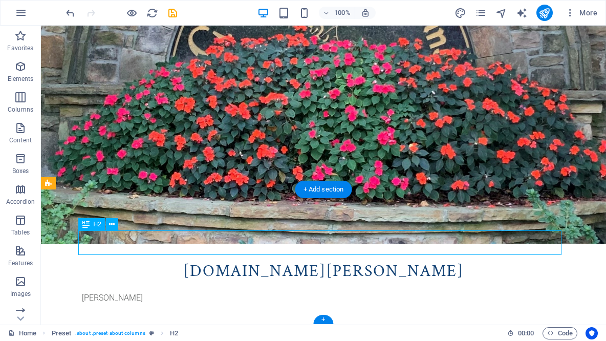
click at [525, 259] on div "[DOMAIN_NAME][PERSON_NAME]" at bounding box center [323, 271] width 483 height 25
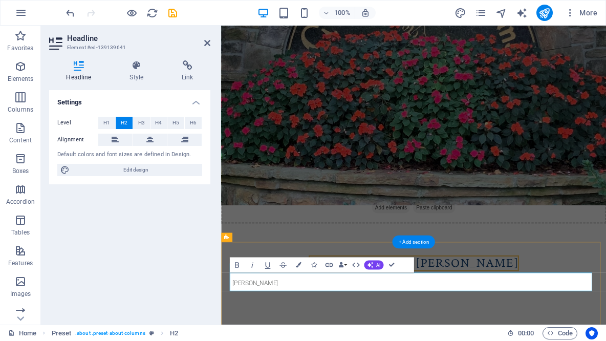
scroll to position [162, 0]
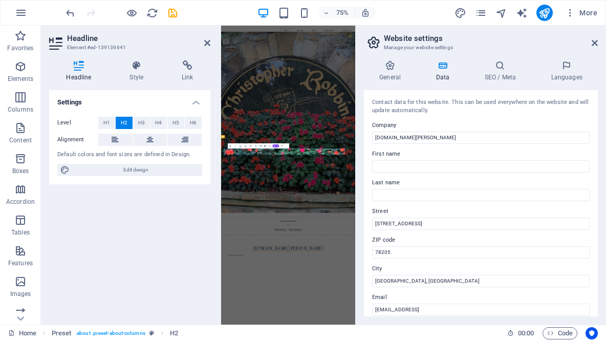
scroll to position [0, 0]
click at [515, 140] on input "[DOMAIN_NAME][PERSON_NAME]" at bounding box center [481, 138] width 218 height 12
click at [512, 136] on input "[DOMAIN_NAME][PERSON_NAME]" at bounding box center [481, 138] width 218 height 12
type input "s"
type input "CRHOA"
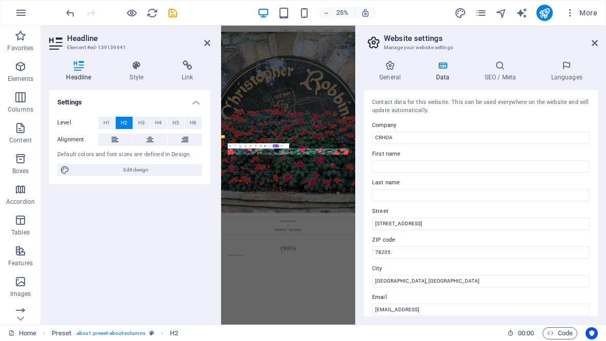
click at [591, 50] on header "Website settings Manage your website settings" at bounding box center [482, 39] width 232 height 27
click at [600, 298] on div "General Data SEO / Meta Languages Website name [DOMAIN_NAME][PERSON_NAME] Logo …" at bounding box center [481, 188] width 250 height 272
click at [595, 42] on icon at bounding box center [595, 43] width 6 height 8
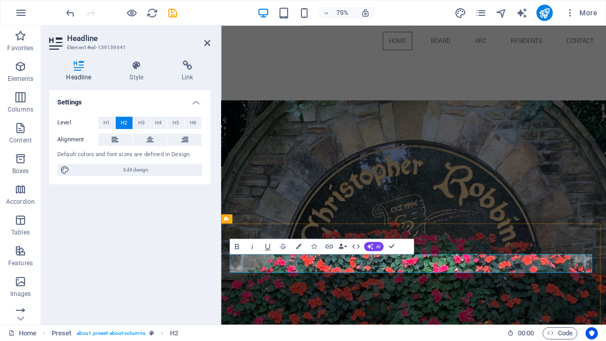
scroll to position [187, 0]
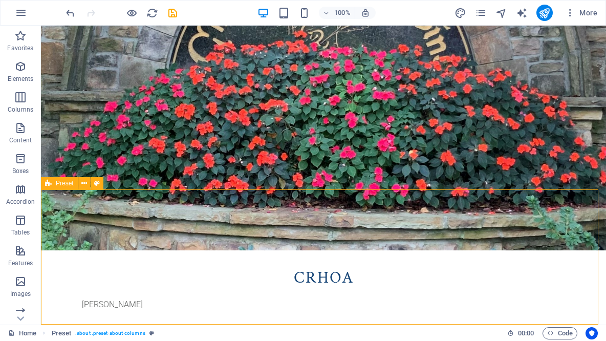
scroll to position [287, 0]
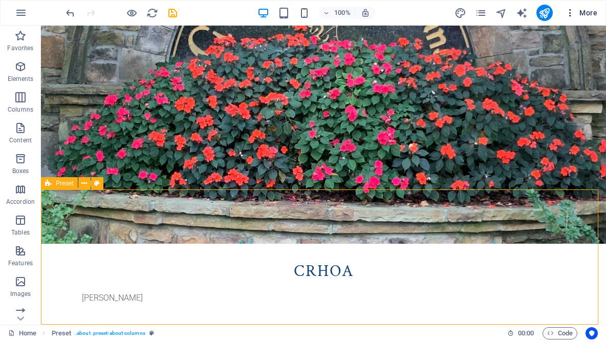
click at [588, 14] on span "More" at bounding box center [581, 13] width 32 height 10
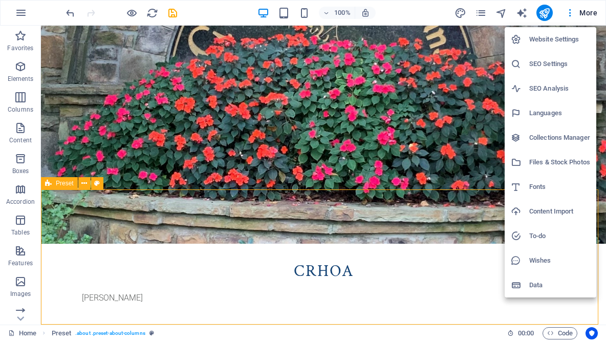
click at [566, 13] on div at bounding box center [303, 170] width 606 height 341
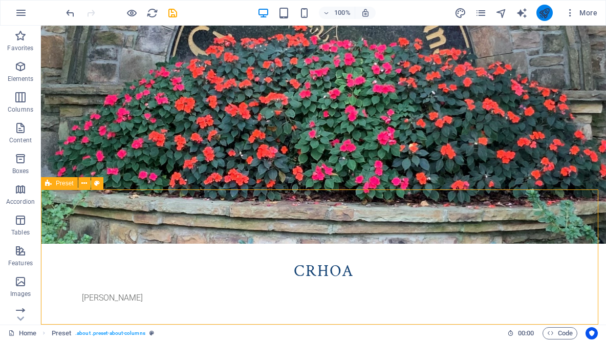
click at [550, 8] on icon "publish" at bounding box center [545, 13] width 12 height 12
